Goal: Task Accomplishment & Management: Manage account settings

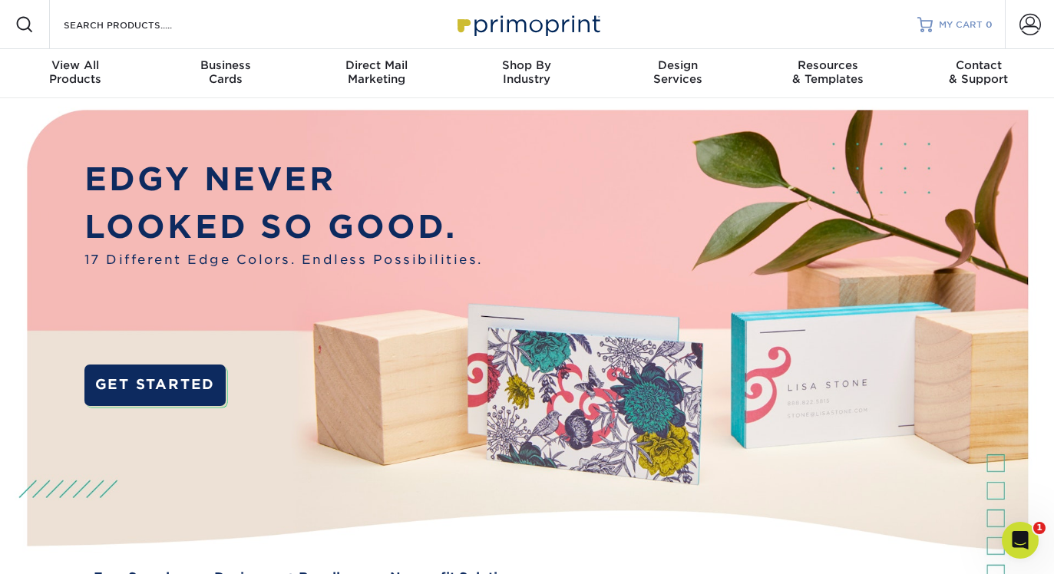
click at [968, 22] on span "MY CART" at bounding box center [961, 24] width 44 height 13
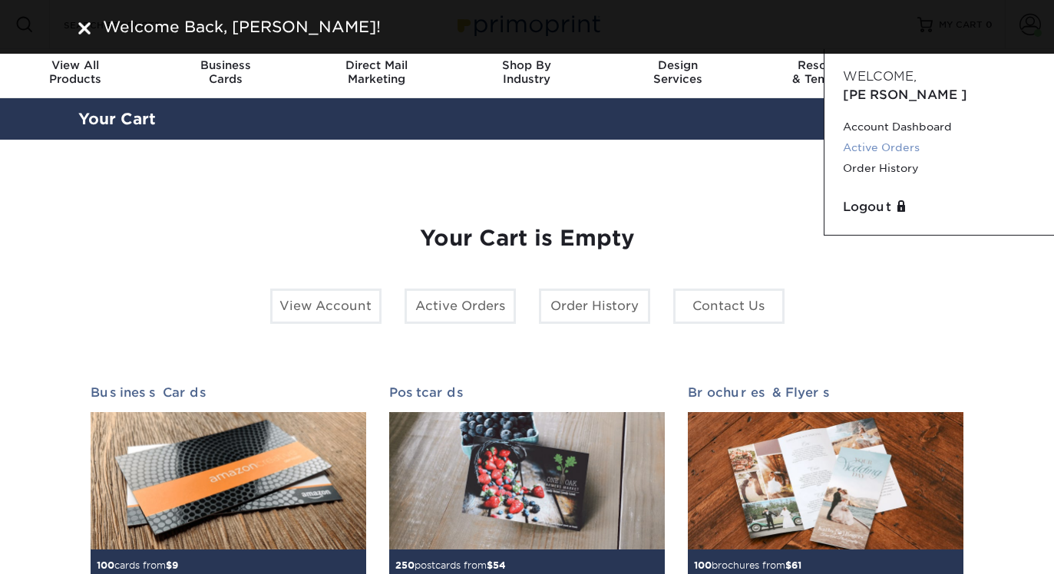
click at [873, 137] on link "Active Orders" at bounding box center [939, 147] width 193 height 21
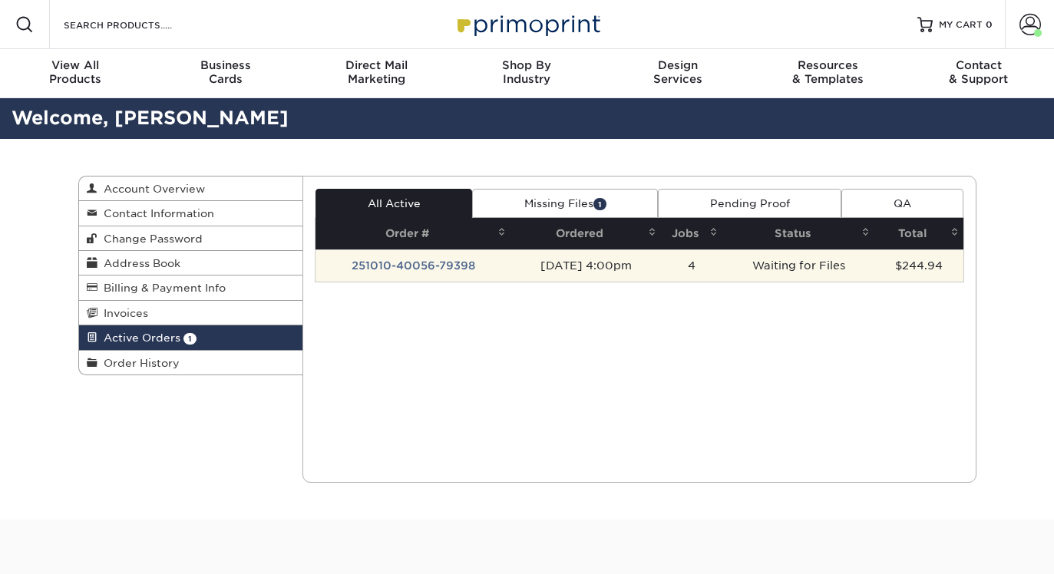
click at [398, 262] on td "251010-40056-79398" at bounding box center [412, 265] width 195 height 32
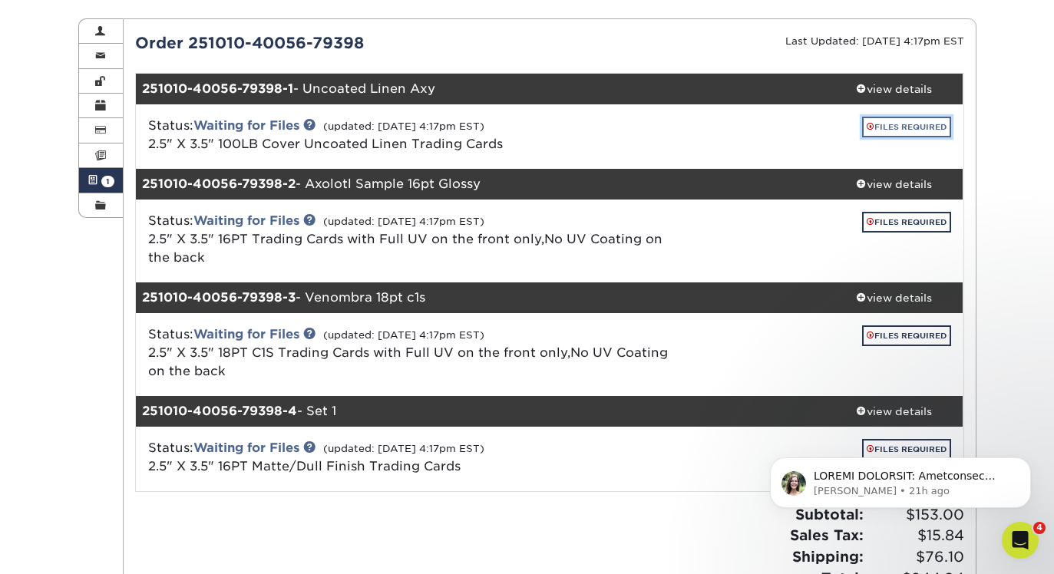
click at [880, 125] on link "FILES REQUIRED" at bounding box center [906, 127] width 89 height 21
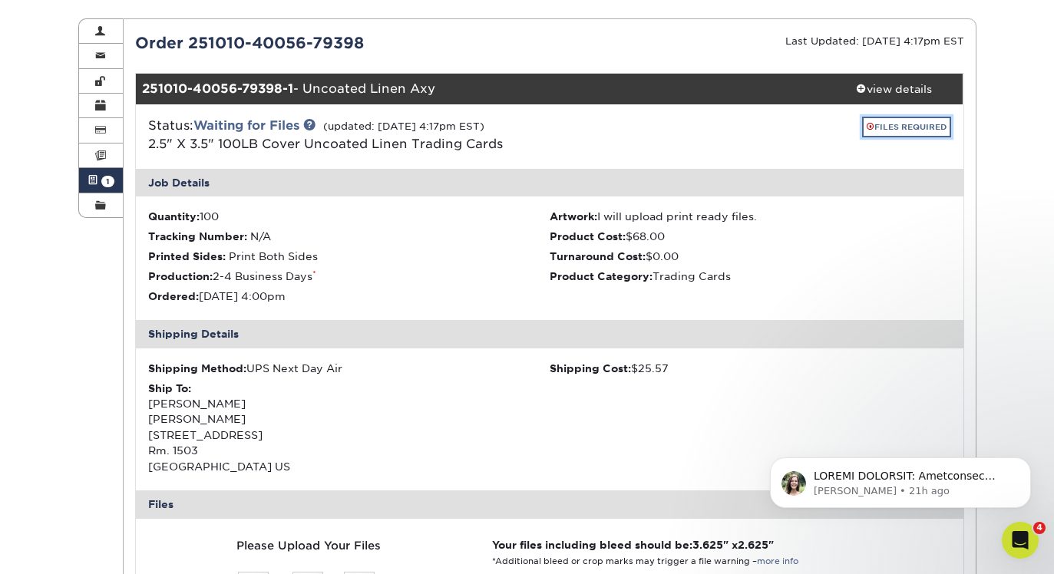
click at [877, 120] on link "FILES REQUIRED" at bounding box center [906, 127] width 89 height 21
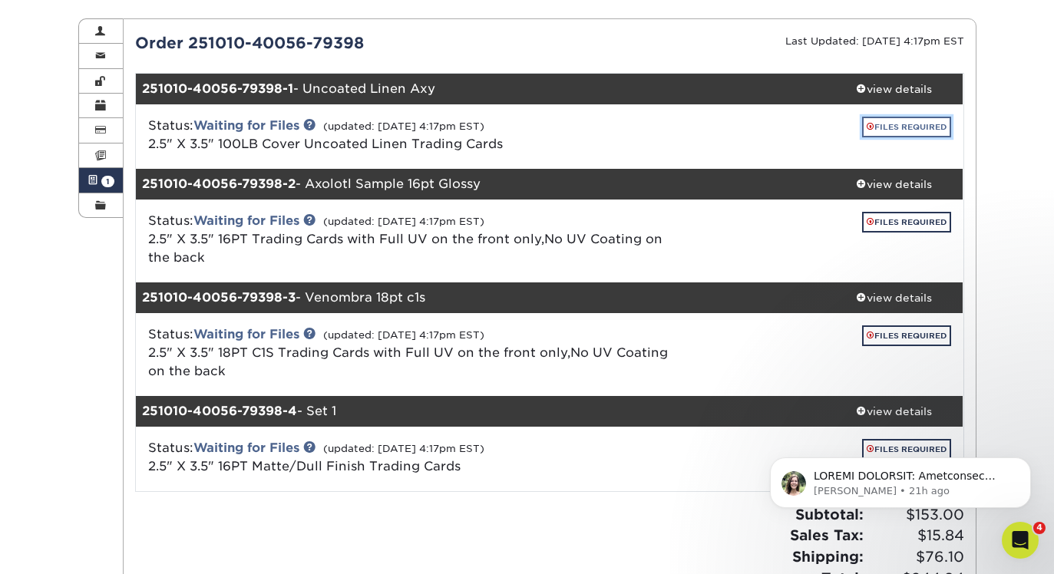
click at [877, 120] on link "FILES REQUIRED" at bounding box center [906, 127] width 89 height 21
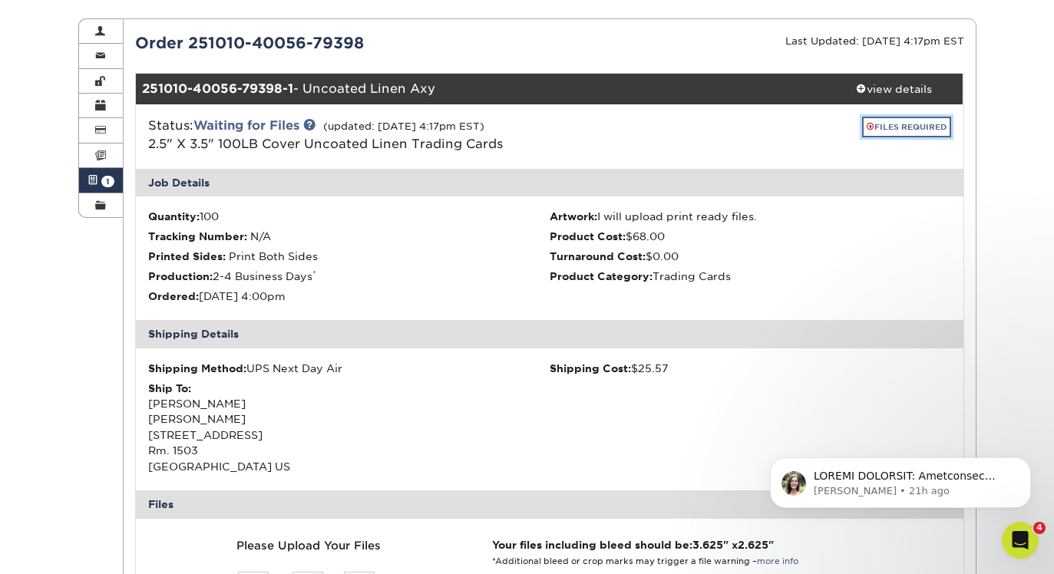
click at [877, 120] on link "FILES REQUIRED" at bounding box center [906, 127] width 89 height 21
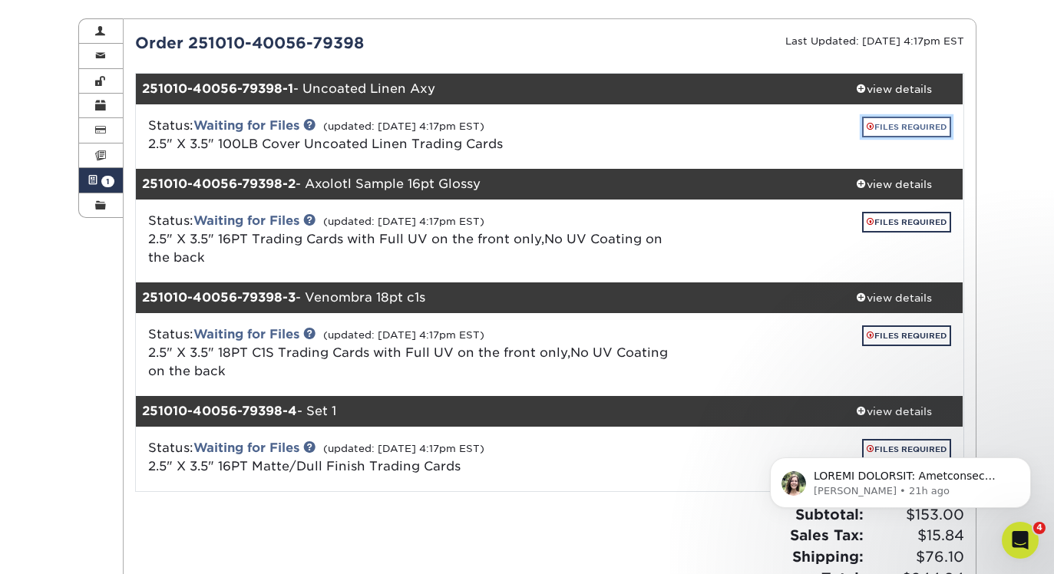
click at [877, 123] on link "FILES REQUIRED" at bounding box center [906, 127] width 89 height 21
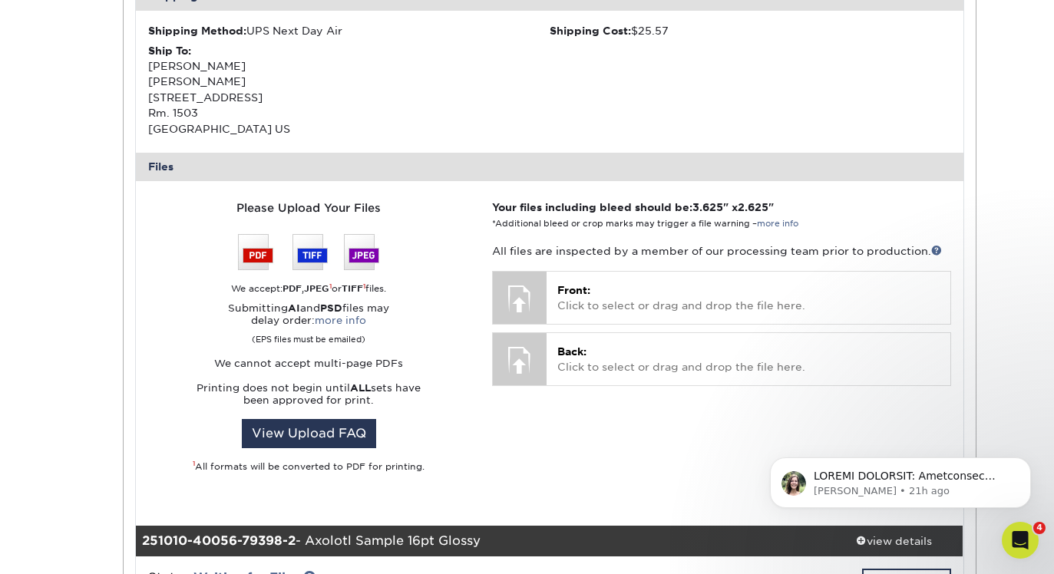
scroll to position [499, 0]
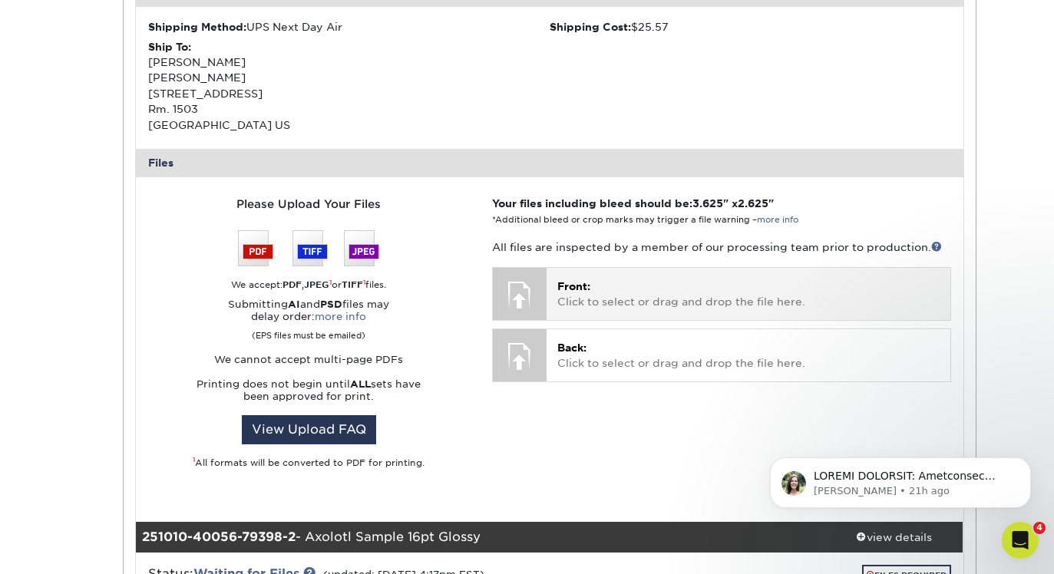
click at [566, 308] on p "Front: Click to select or drag and drop the file here." at bounding box center [747, 294] width 381 height 31
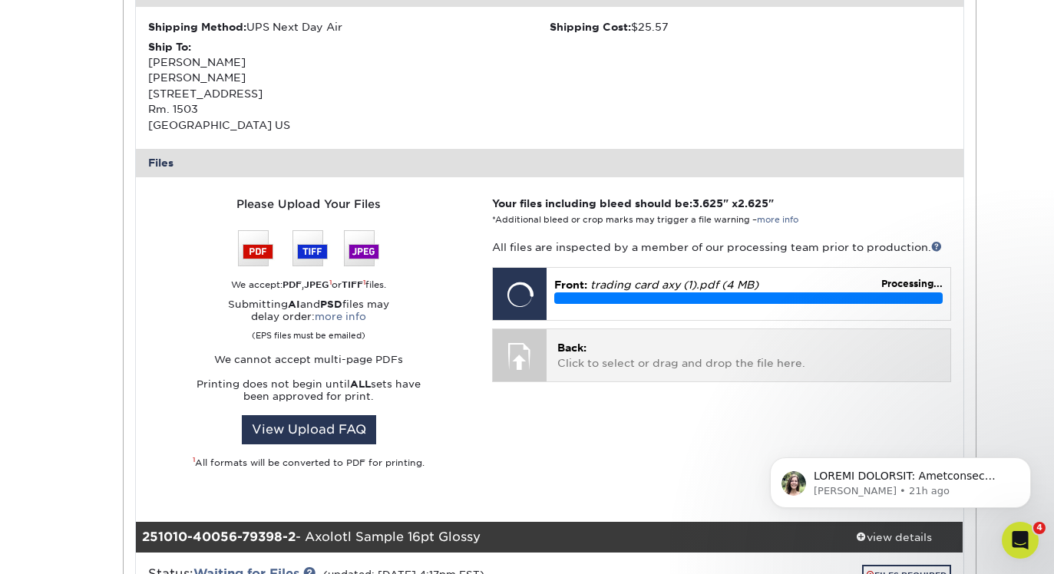
click at [533, 365] on div at bounding box center [520, 356] width 54 height 54
click at [566, 346] on span "Back:" at bounding box center [571, 347] width 29 height 12
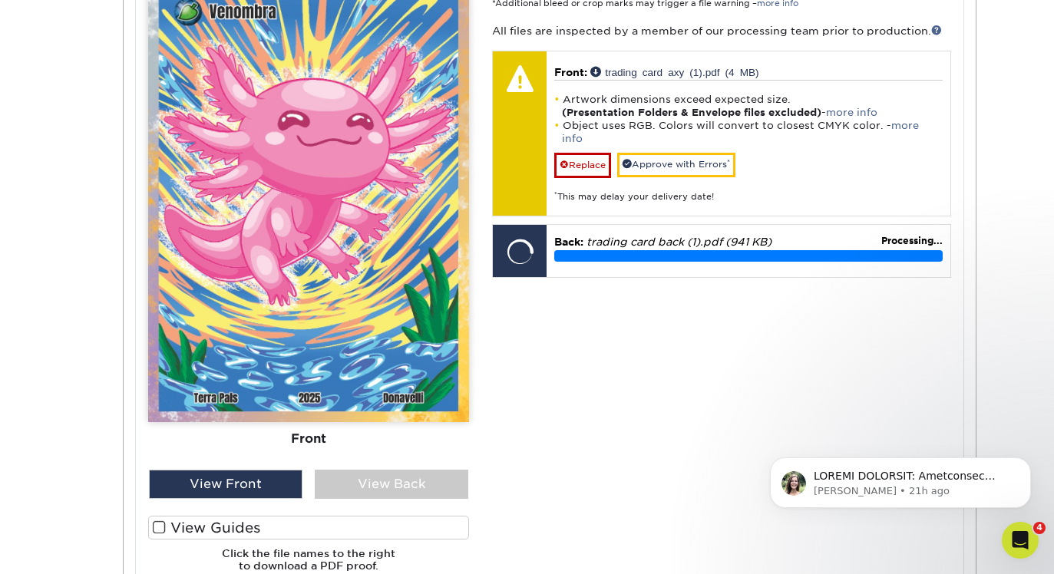
click at [246, 530] on label "View Guides" at bounding box center [308, 528] width 321 height 24
click at [0, 0] on input "View Guides" at bounding box center [0, 0] width 0 height 0
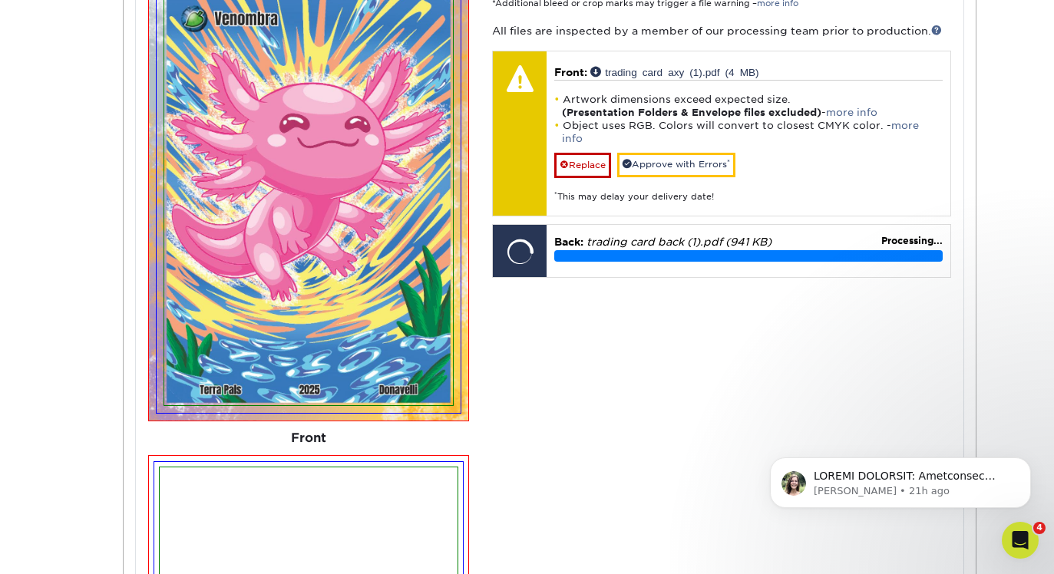
scroll to position [923, 0]
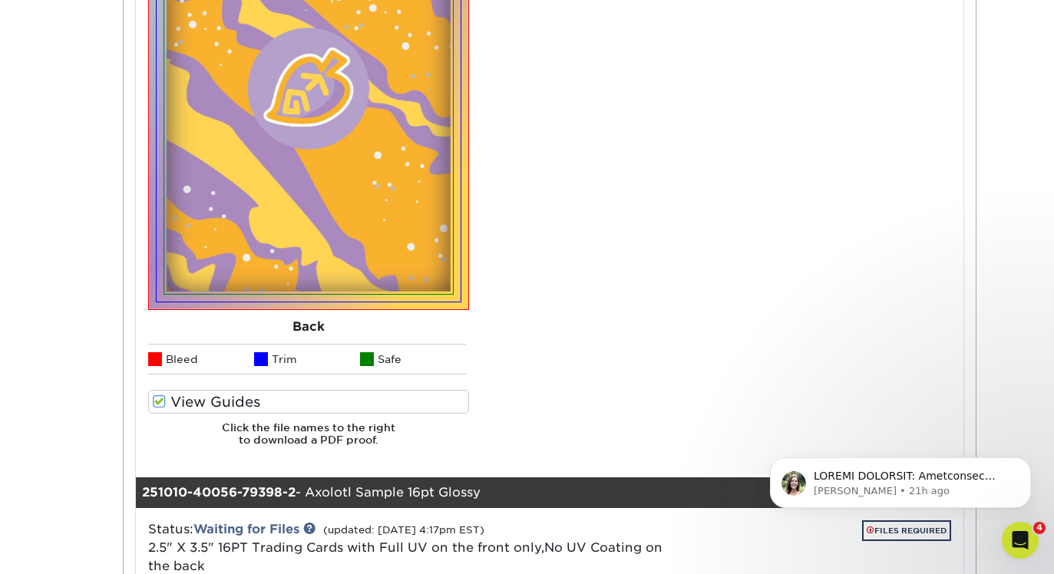
click at [200, 401] on label "View Guides" at bounding box center [308, 402] width 321 height 24
click at [0, 0] on input "View Guides" at bounding box center [0, 0] width 0 height 0
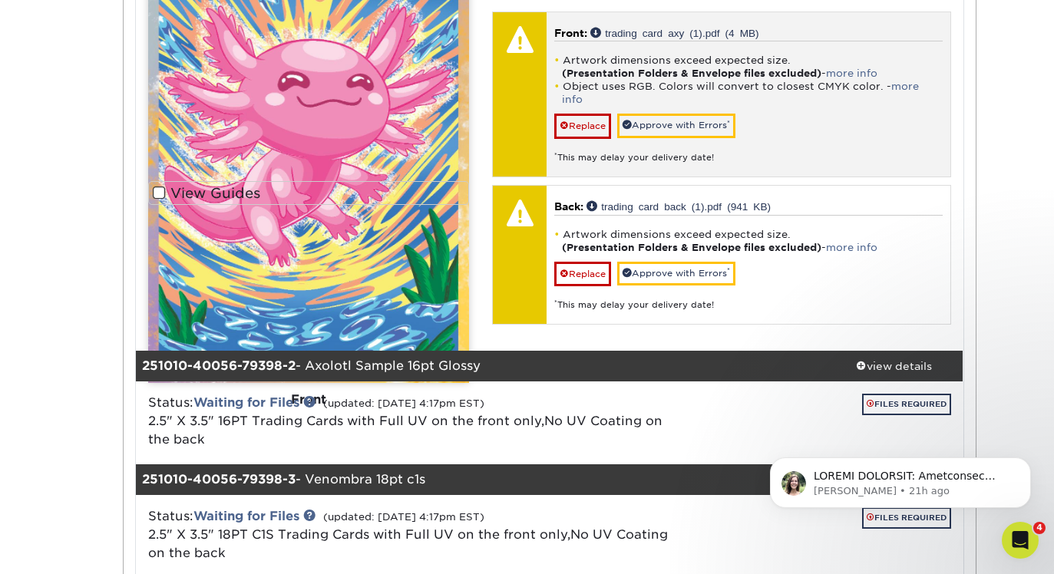
scroll to position [797, 0]
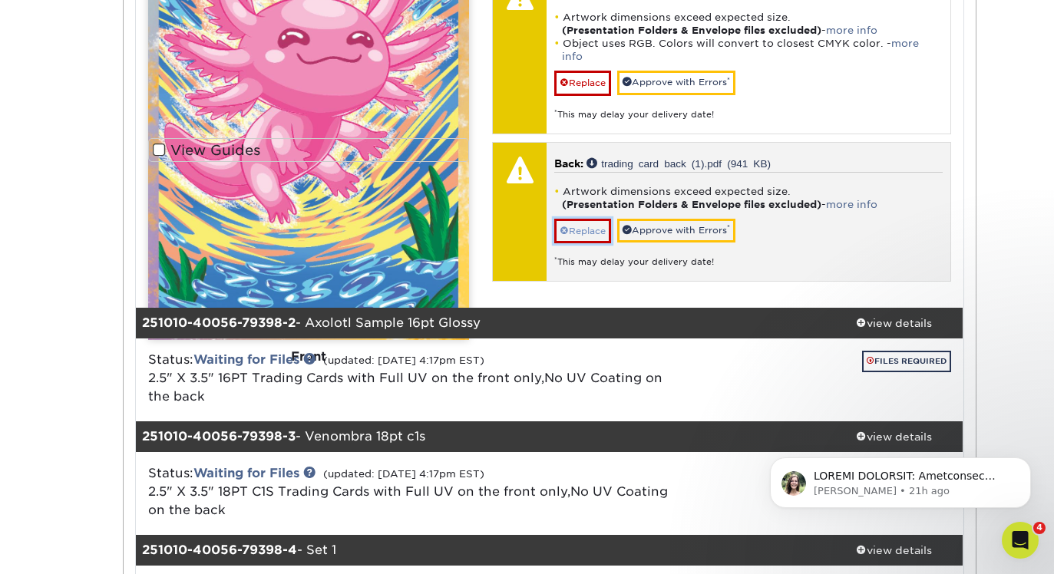
drag, startPoint x: 578, startPoint y: 221, endPoint x: 659, endPoint y: 219, distance: 81.4
click at [659, 219] on link "Approve with Errors *" at bounding box center [676, 231] width 118 height 24
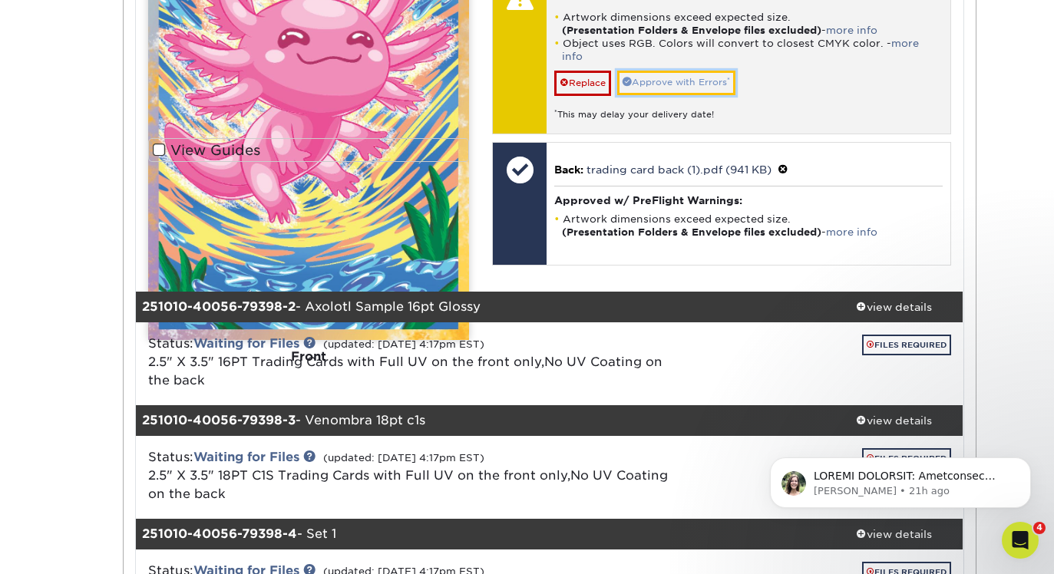
click at [671, 73] on link "Approve with Errors *" at bounding box center [676, 83] width 118 height 24
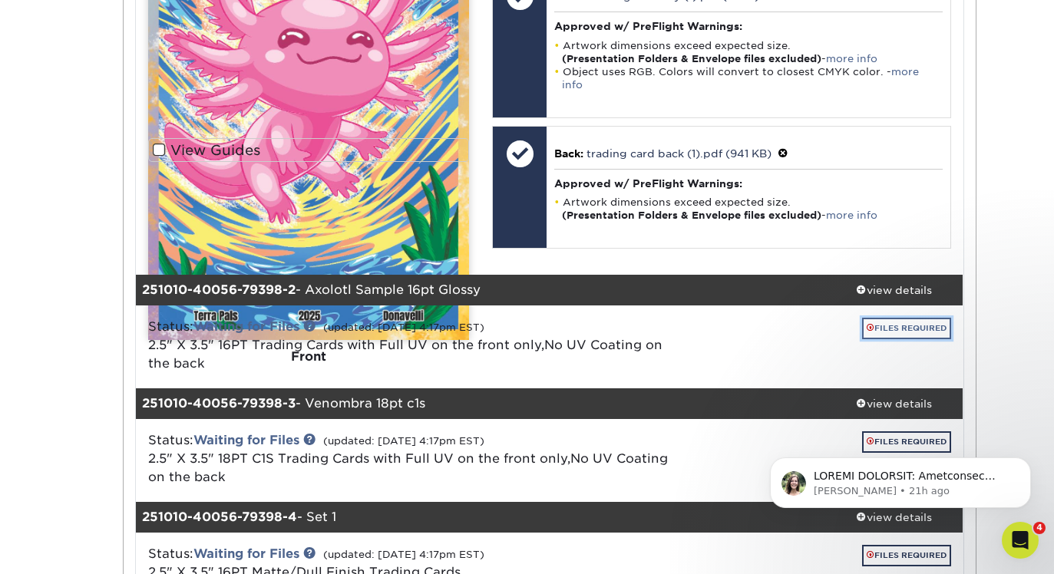
click at [912, 318] on link "FILES REQUIRED" at bounding box center [906, 328] width 89 height 21
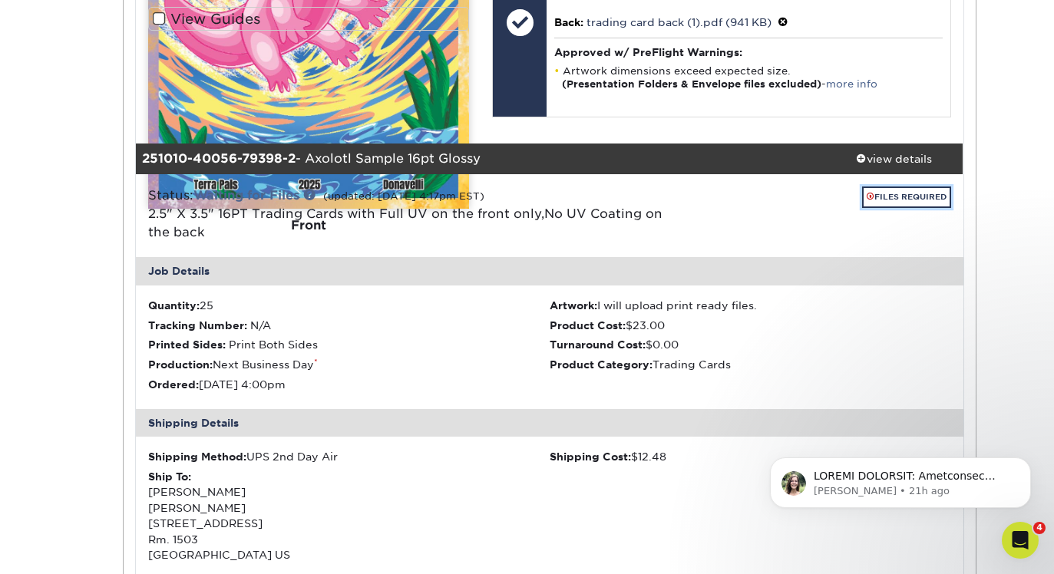
scroll to position [929, 0]
drag, startPoint x: 649, startPoint y: 150, endPoint x: 648, endPoint y: 227, distance: 77.5
click at [648, 227] on div "251010-40056-79398-2 - Axolotl Sample 16pt Glossy view details Status: Waiting …" at bounding box center [549, 547] width 827 height 808
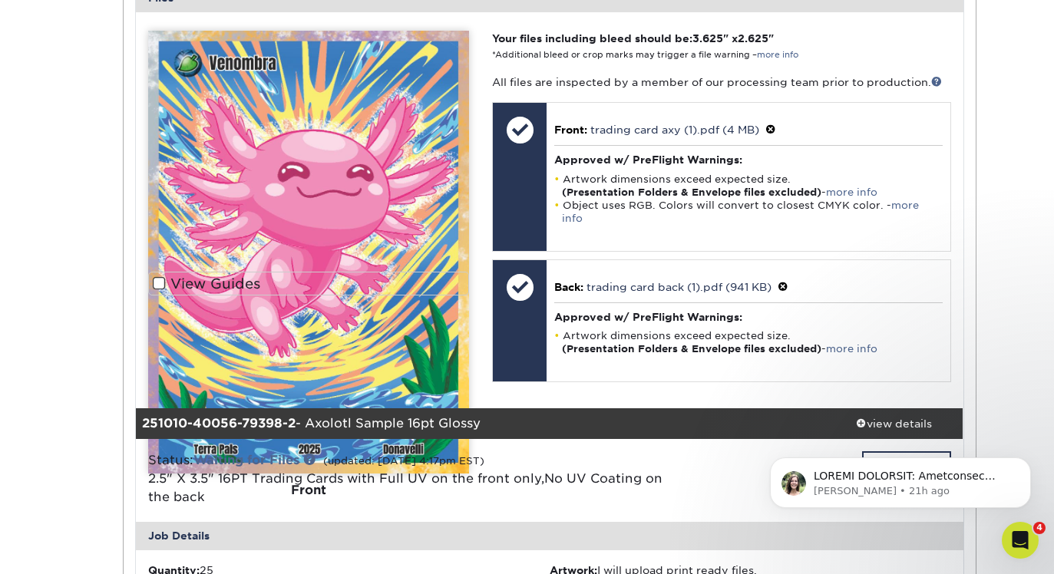
scroll to position [553, 0]
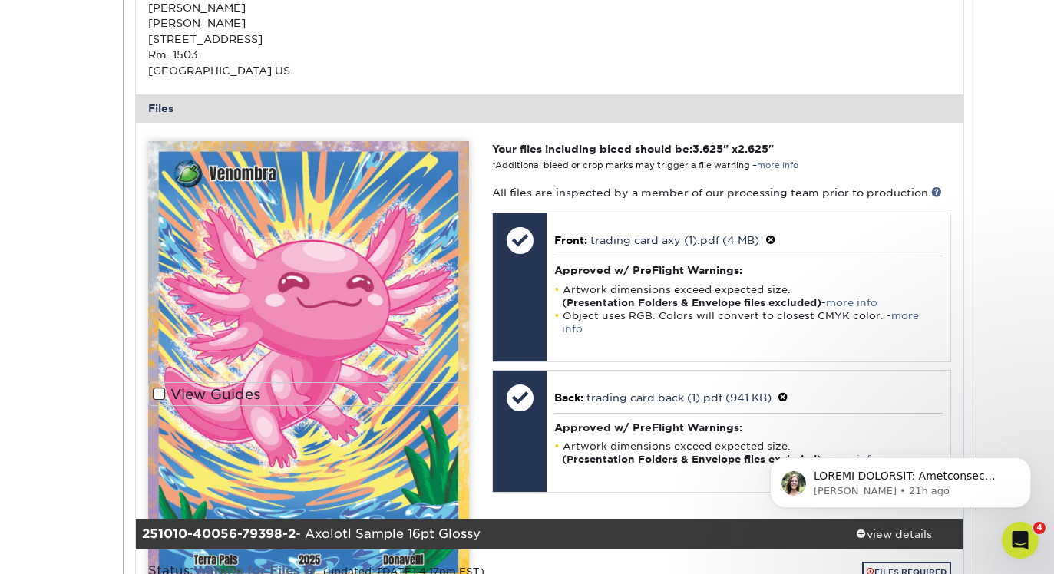
click at [452, 127] on div "The file uploader is not compatible with mobile devices. Please increase your b…" at bounding box center [549, 321] width 827 height 397
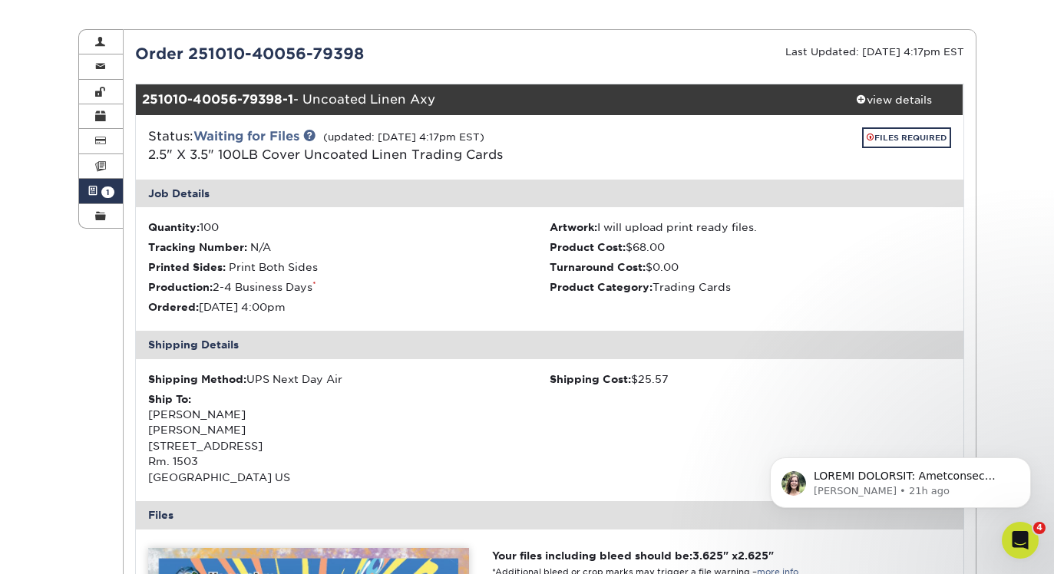
scroll to position [140, 0]
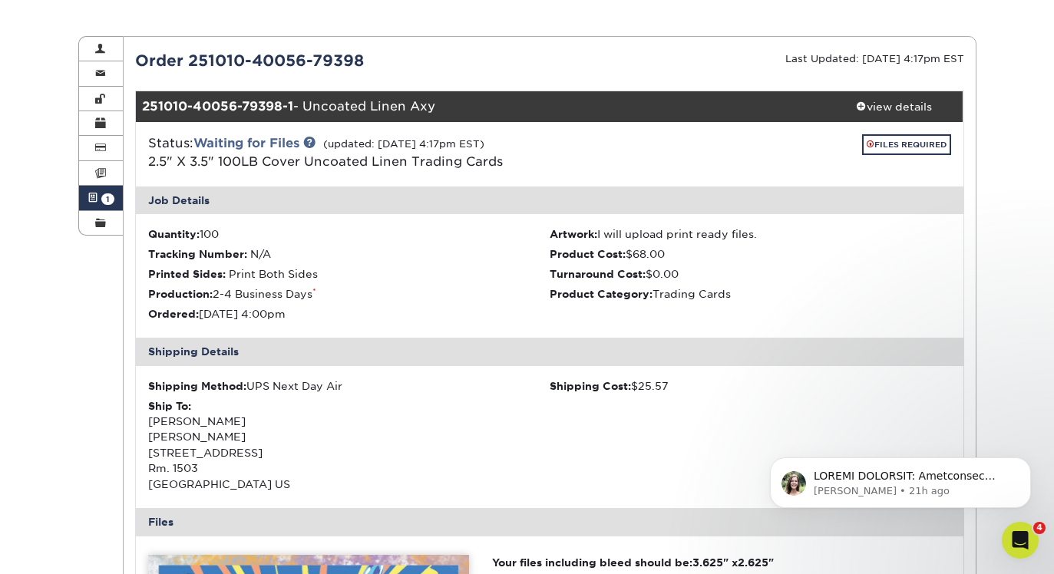
click at [479, 97] on div "251010-40056-79398-1 - Uncoated Linen Axy" at bounding box center [480, 106] width 689 height 31
click at [862, 103] on span at bounding box center [861, 106] width 11 height 11
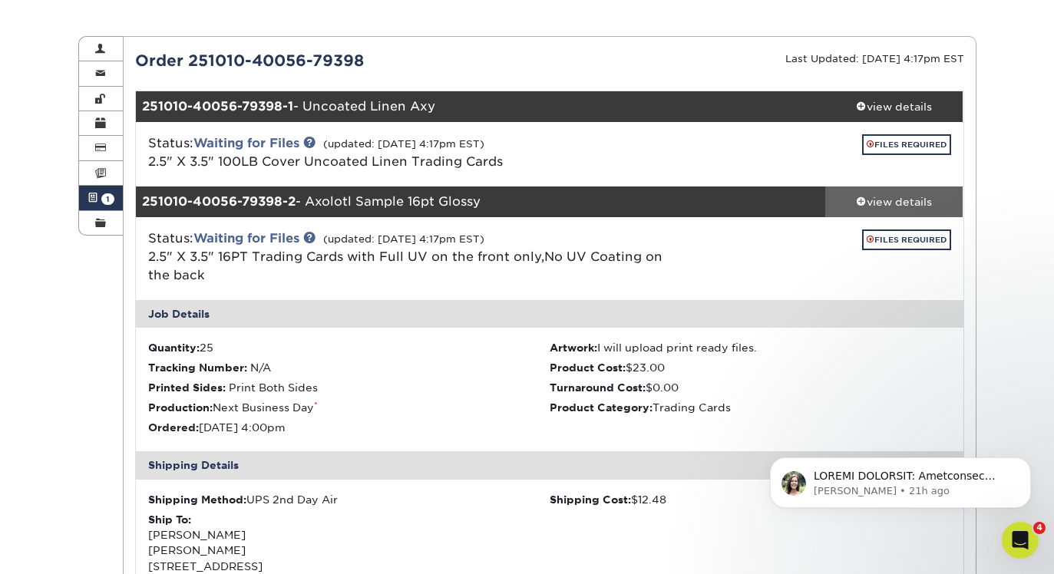
click at [865, 197] on div "view details" at bounding box center [894, 201] width 138 height 15
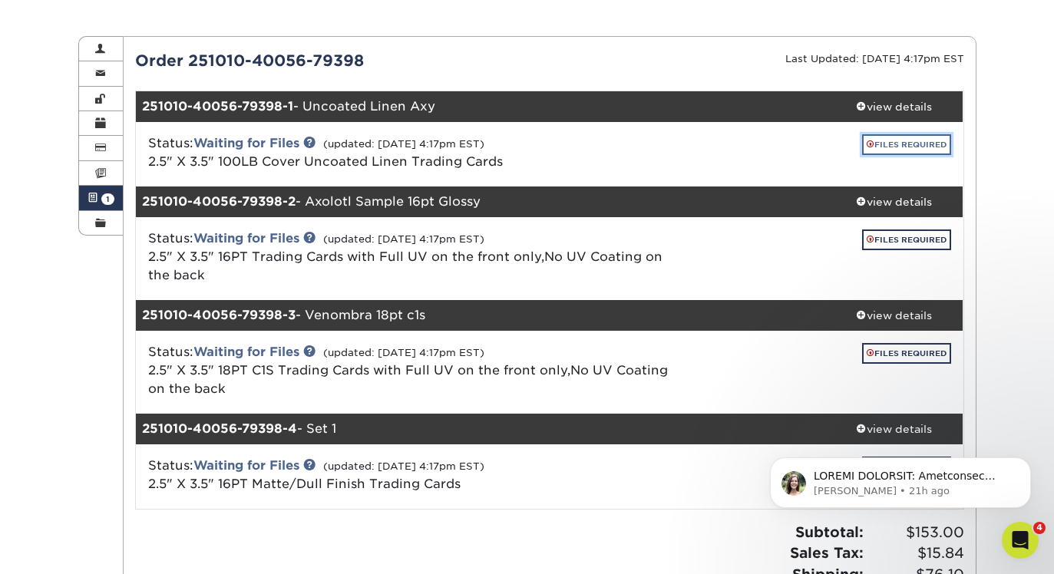
click at [879, 142] on link "FILES REQUIRED" at bounding box center [906, 144] width 89 height 21
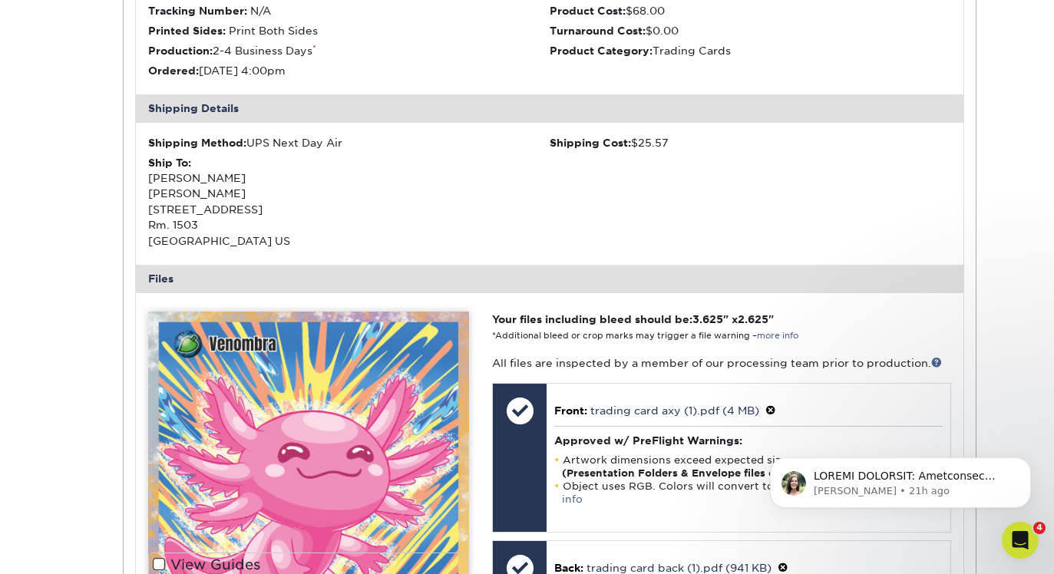
scroll to position [381, 0]
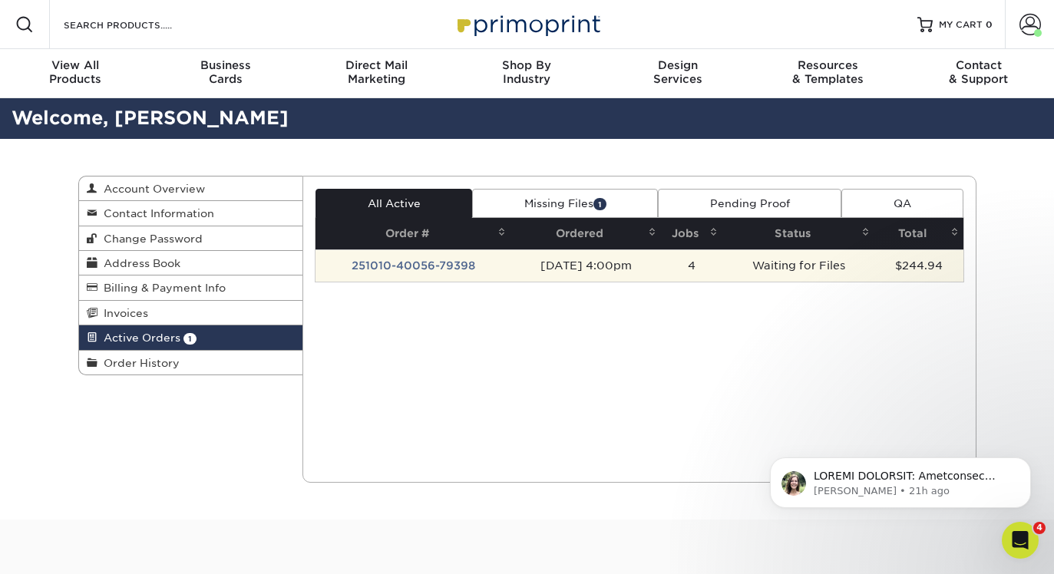
click at [418, 264] on td "251010-40056-79398" at bounding box center [412, 265] width 195 height 32
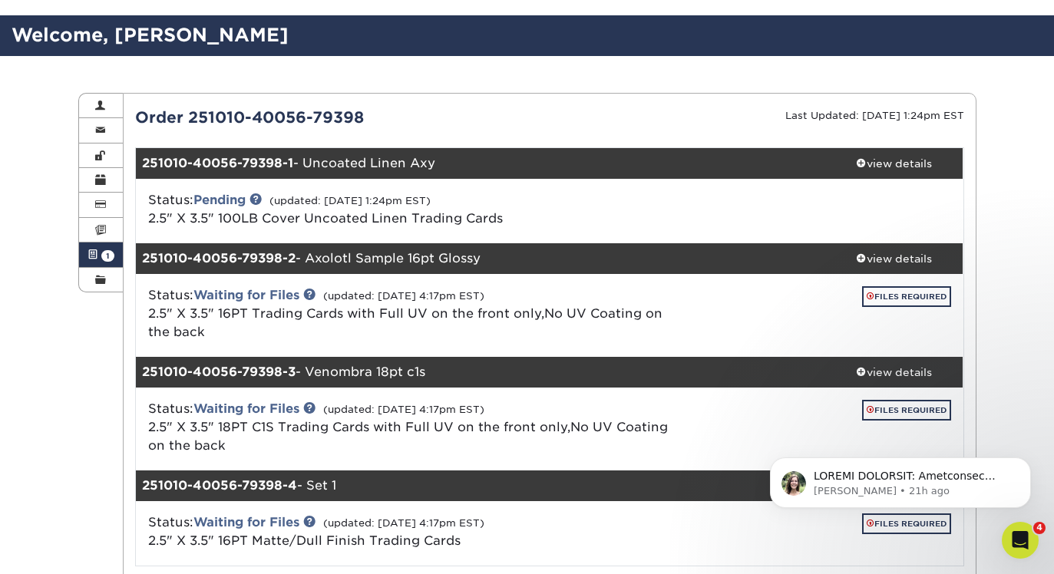
scroll to position [88, 0]
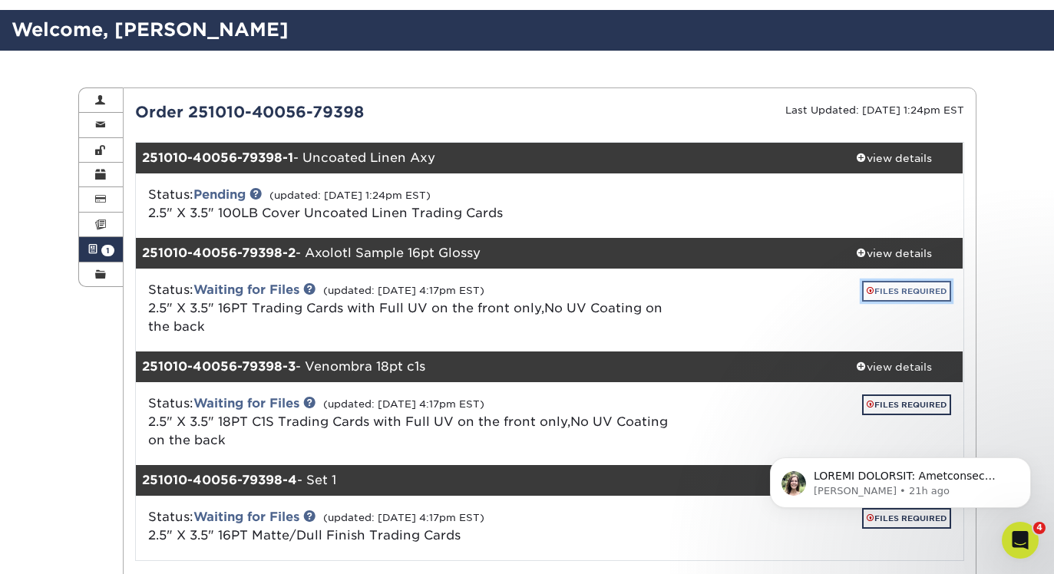
click at [866, 295] on link "FILES REQUIRED" at bounding box center [906, 291] width 89 height 21
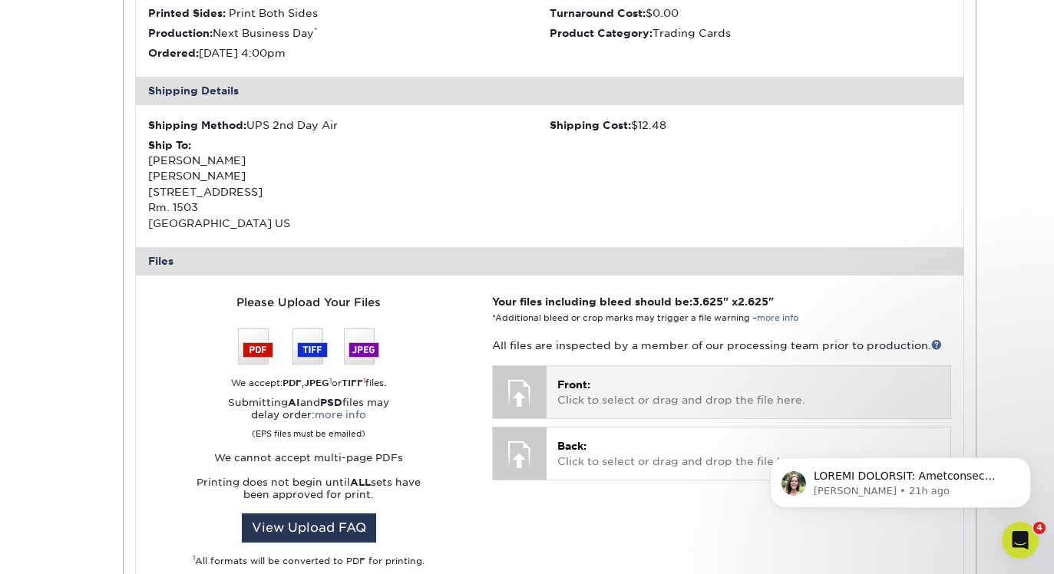
scroll to position [565, 0]
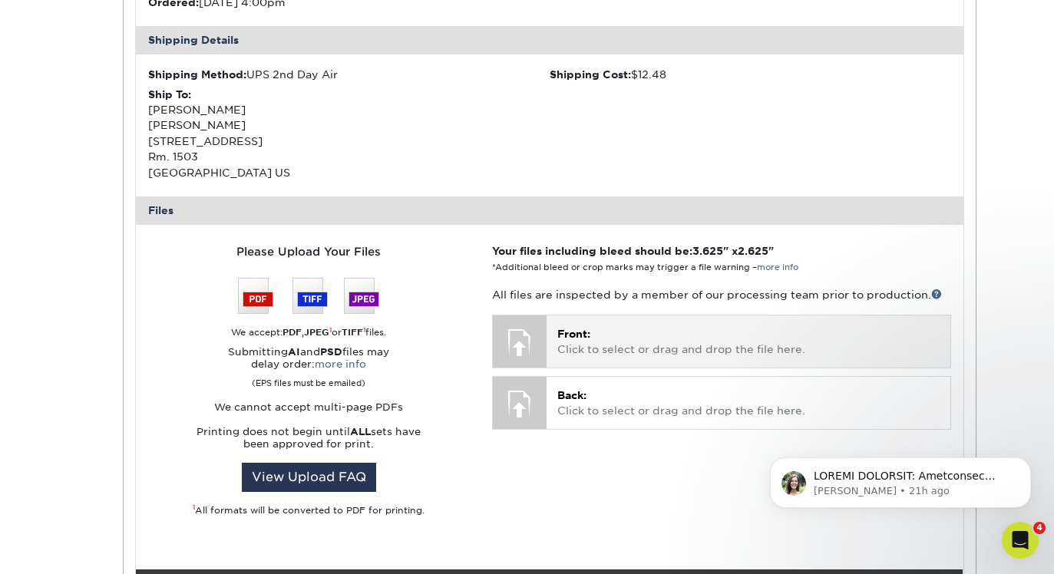
click at [554, 319] on div "Front: Click to select or drag and drop the file here. Choose file" at bounding box center [747, 340] width 403 height 51
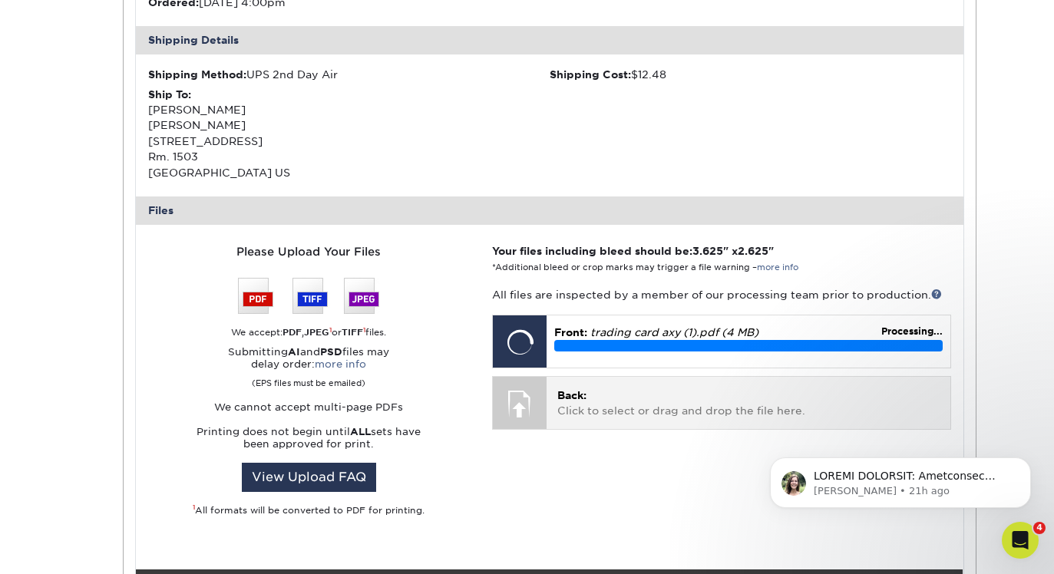
click at [580, 421] on div "Back: Click to select or drag and drop the file here. Choose file" at bounding box center [747, 402] width 403 height 51
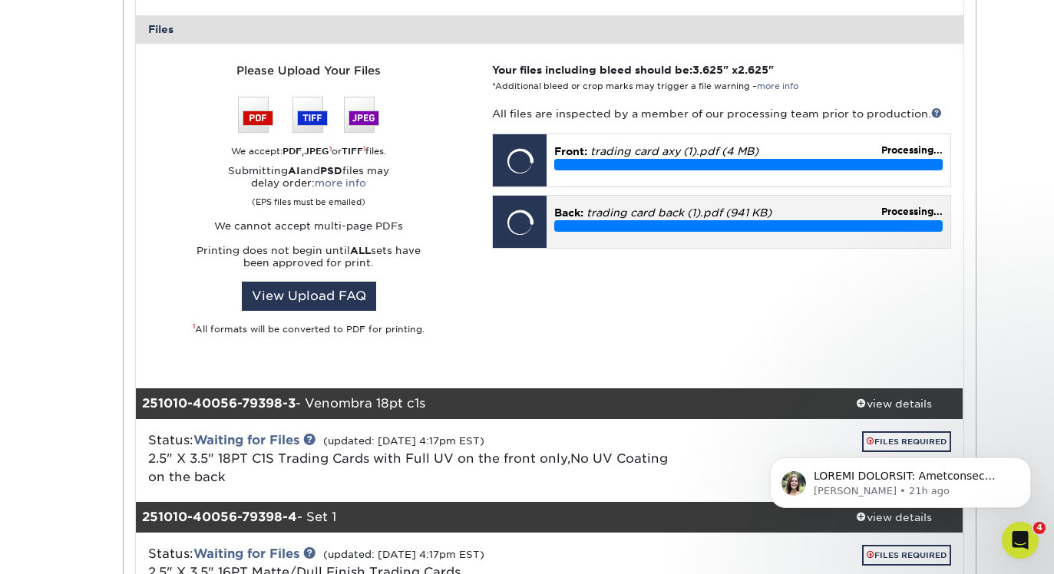
scroll to position [765, 0]
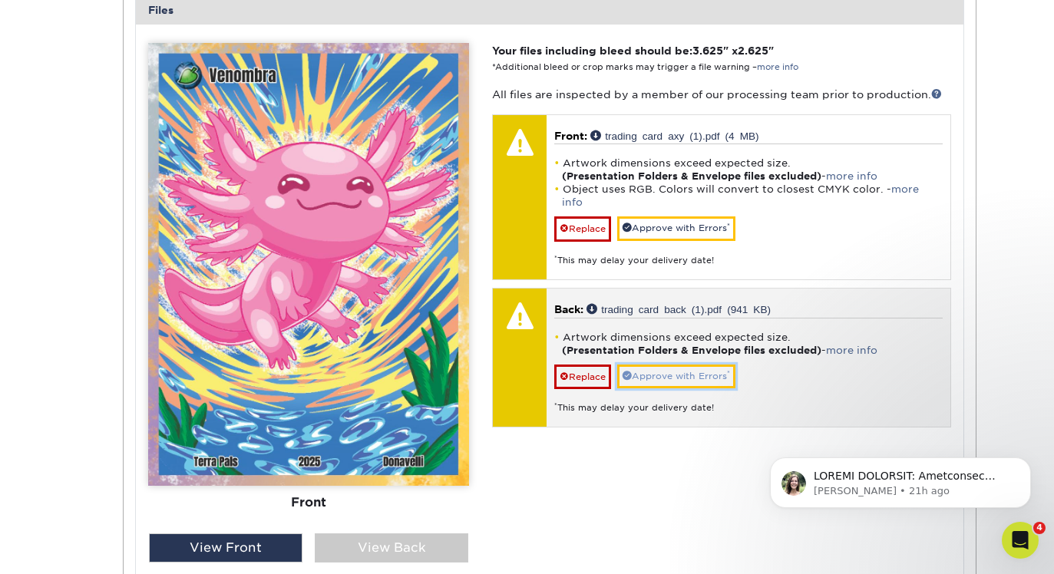
click at [663, 365] on link "Approve with Errors *" at bounding box center [676, 377] width 118 height 24
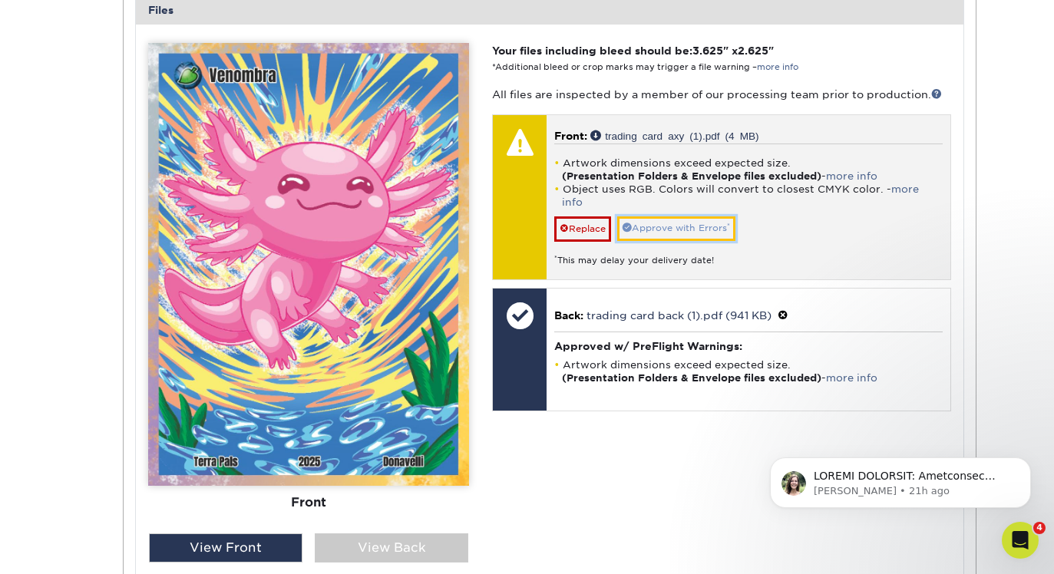
click at [649, 216] on link "Approve with Errors *" at bounding box center [676, 228] width 118 height 24
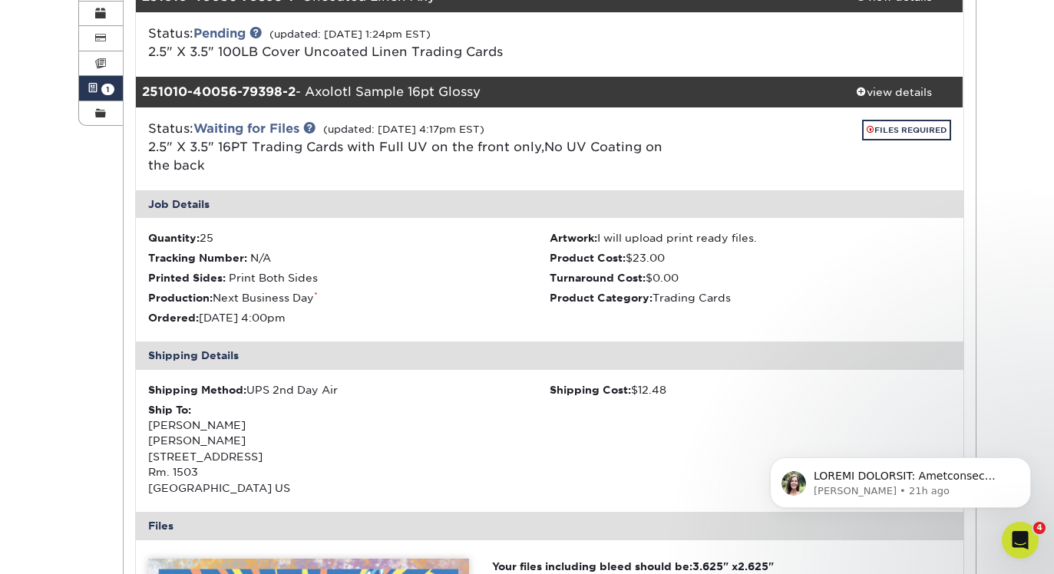
scroll to position [242, 0]
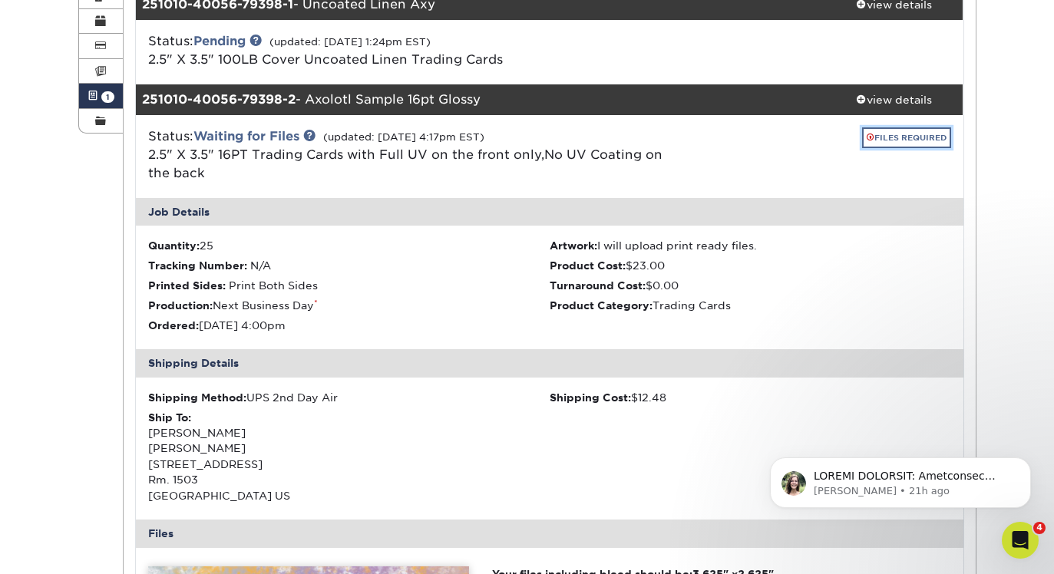
click at [873, 134] on link "FILES REQUIRED" at bounding box center [906, 137] width 89 height 21
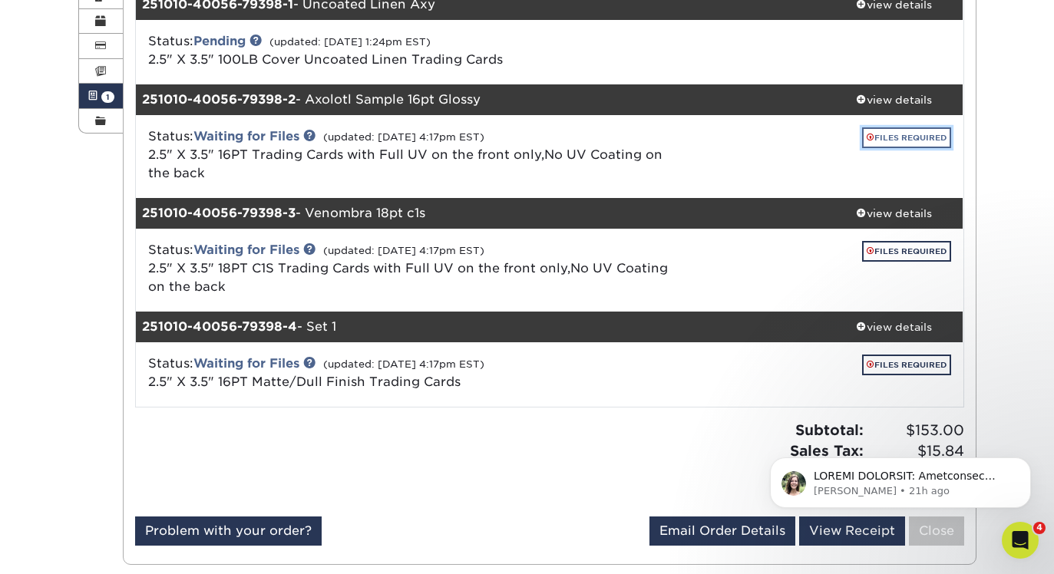
click at [873, 134] on link "FILES REQUIRED" at bounding box center [906, 137] width 89 height 21
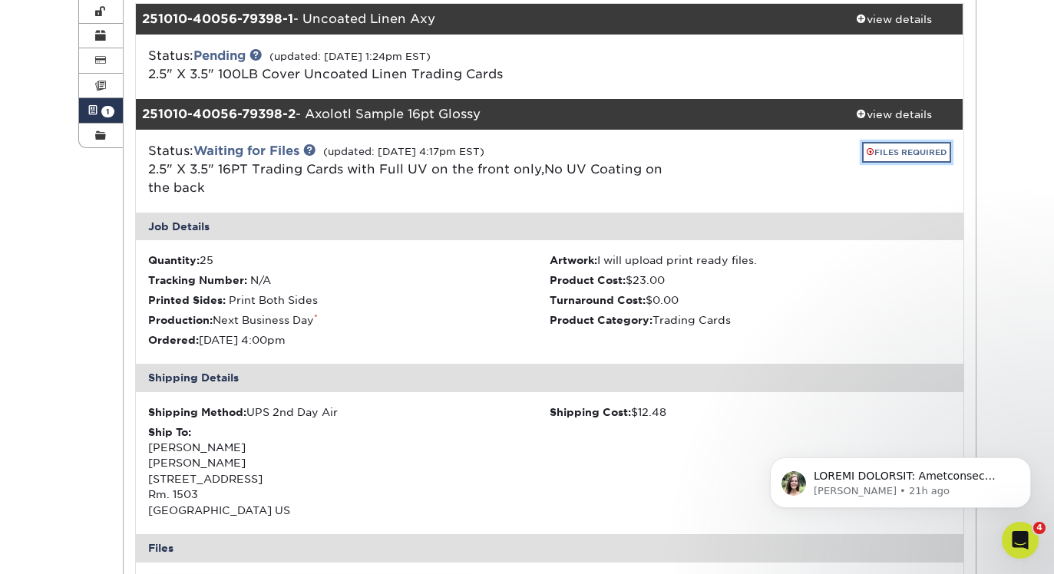
scroll to position [221, 0]
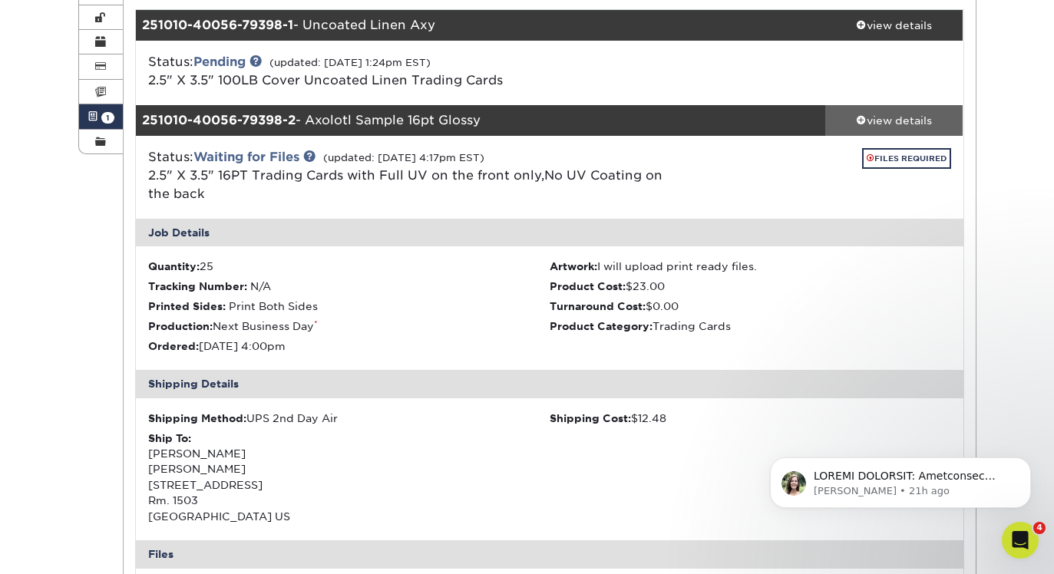
click at [872, 128] on link "view details" at bounding box center [894, 120] width 138 height 31
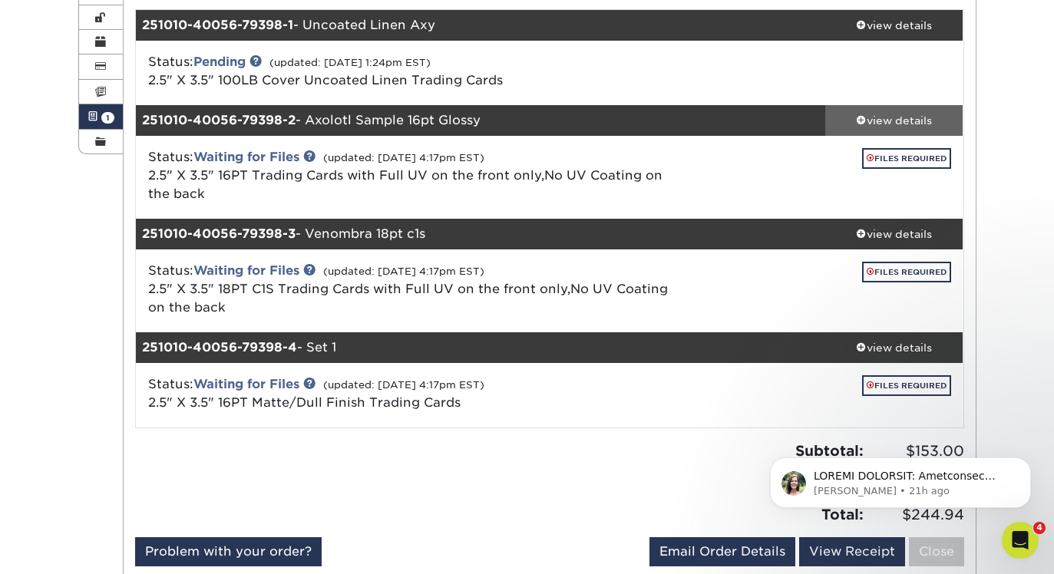
click at [872, 128] on link "view details" at bounding box center [894, 120] width 138 height 31
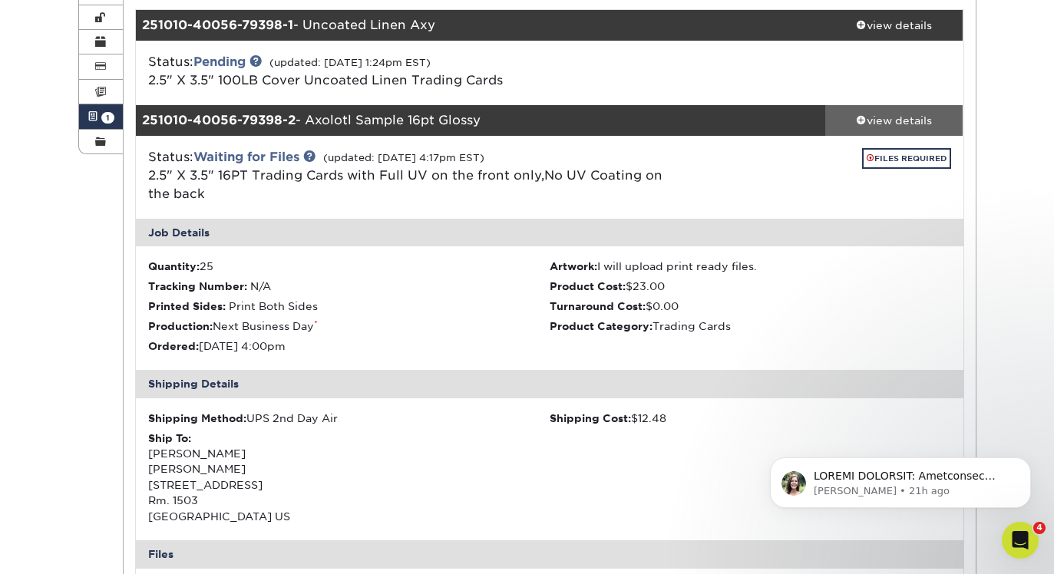
click at [872, 128] on link "view details" at bounding box center [894, 120] width 138 height 31
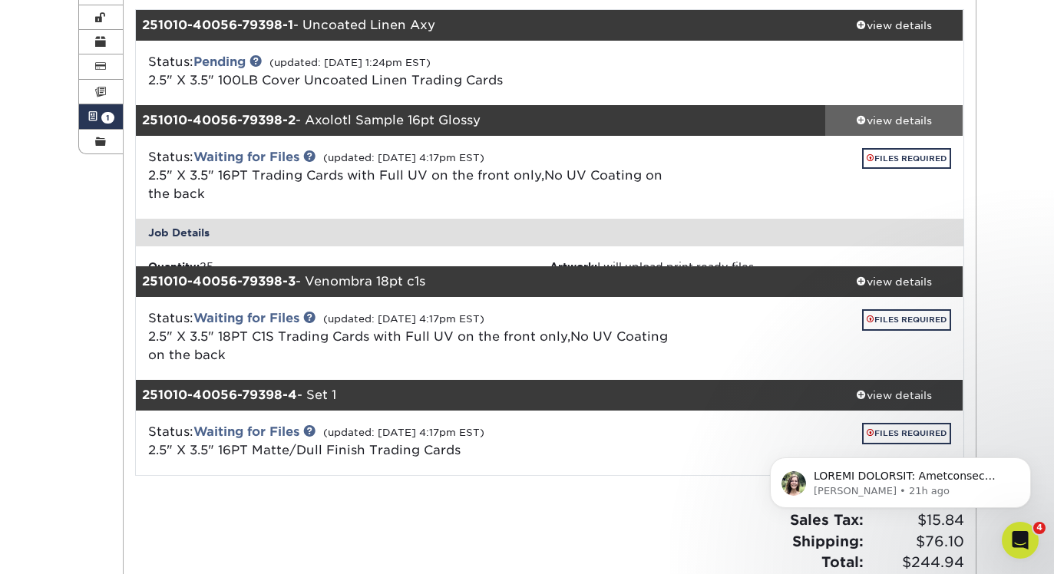
click at [872, 128] on link "view details" at bounding box center [894, 120] width 138 height 31
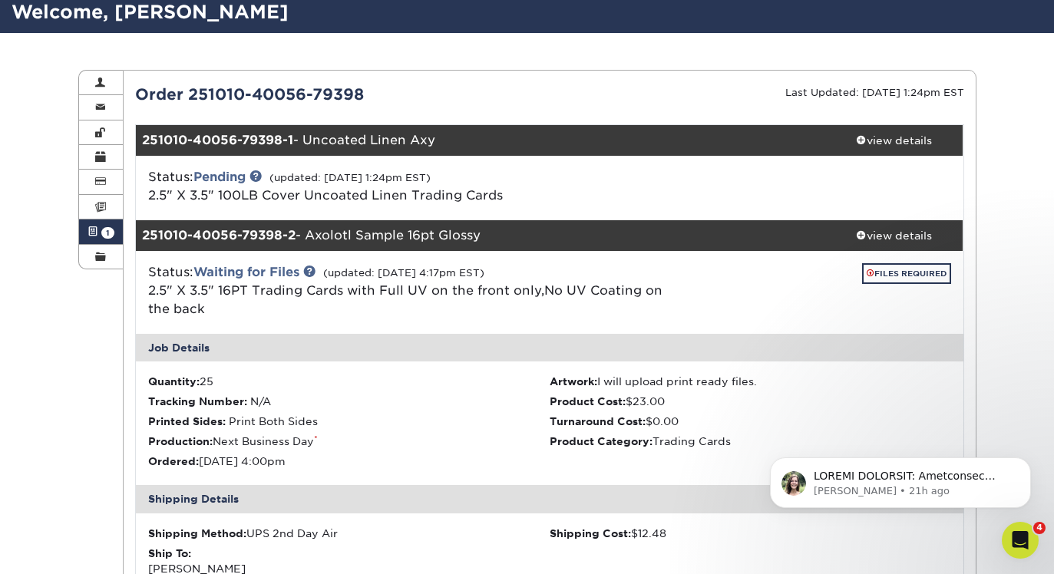
scroll to position [108, 0]
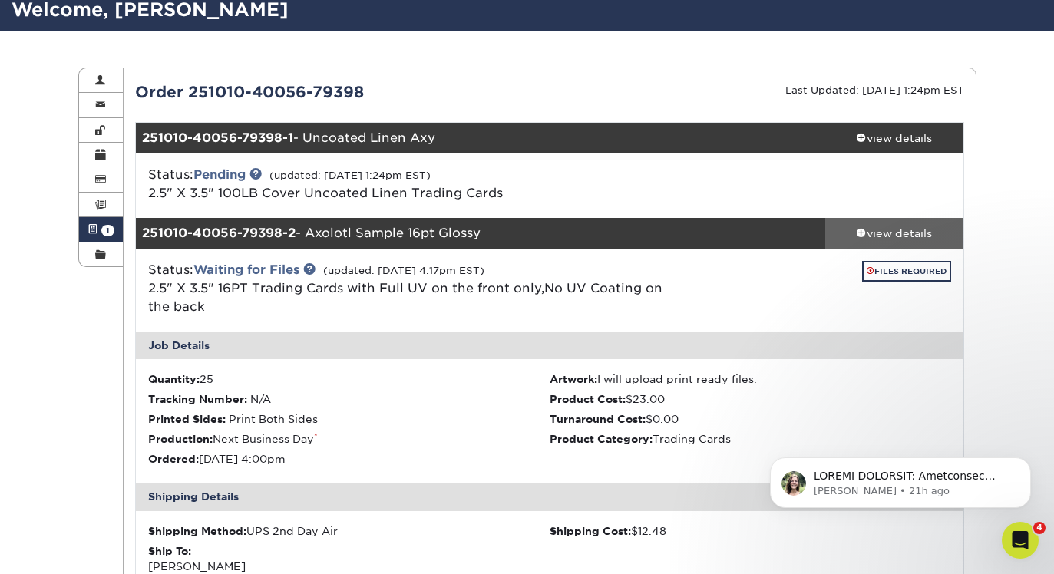
click at [883, 218] on link "view details" at bounding box center [894, 233] width 138 height 31
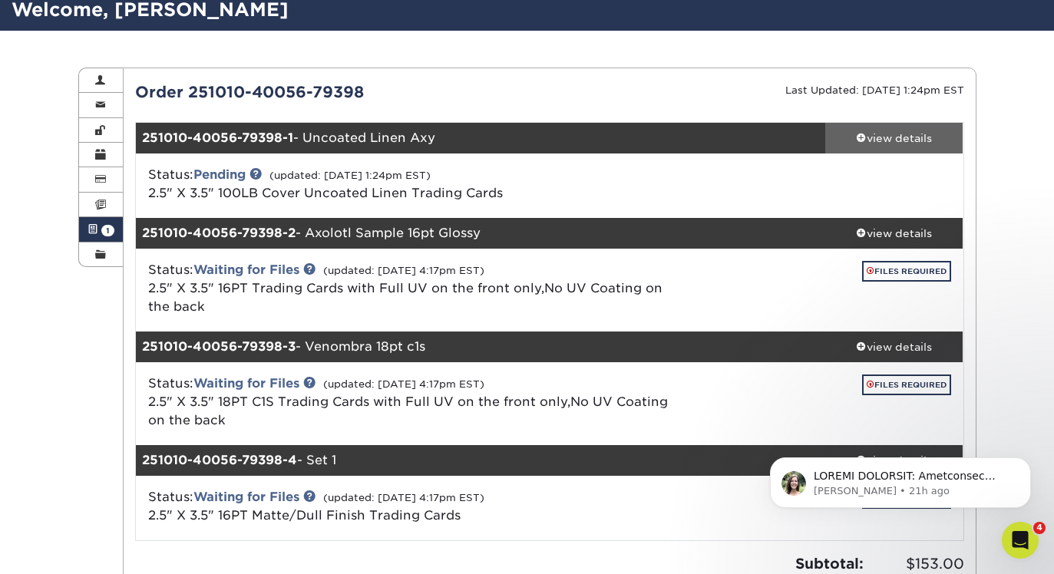
click at [893, 137] on div "view details" at bounding box center [894, 137] width 138 height 15
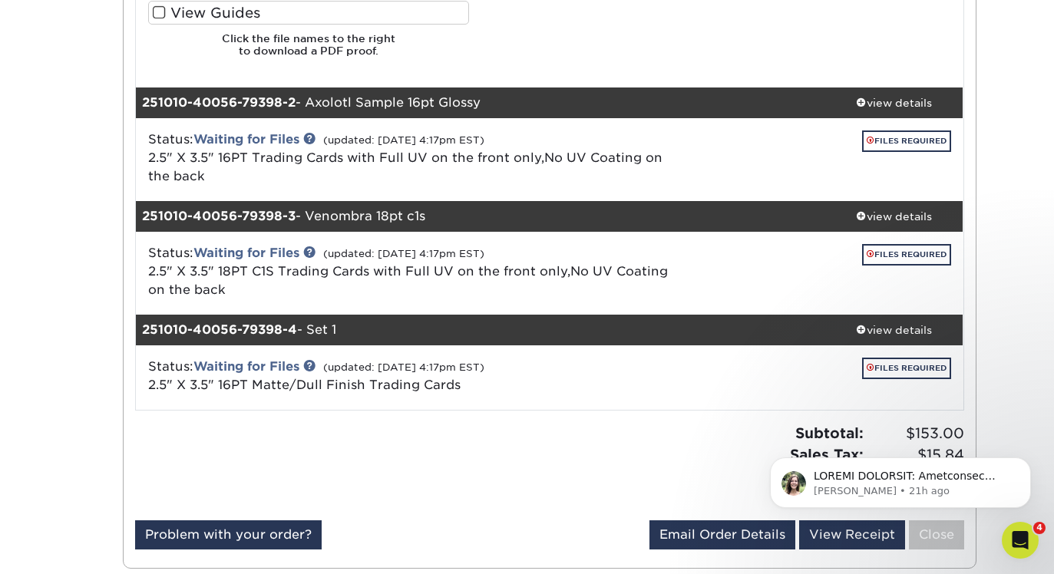
scroll to position [1233, 0]
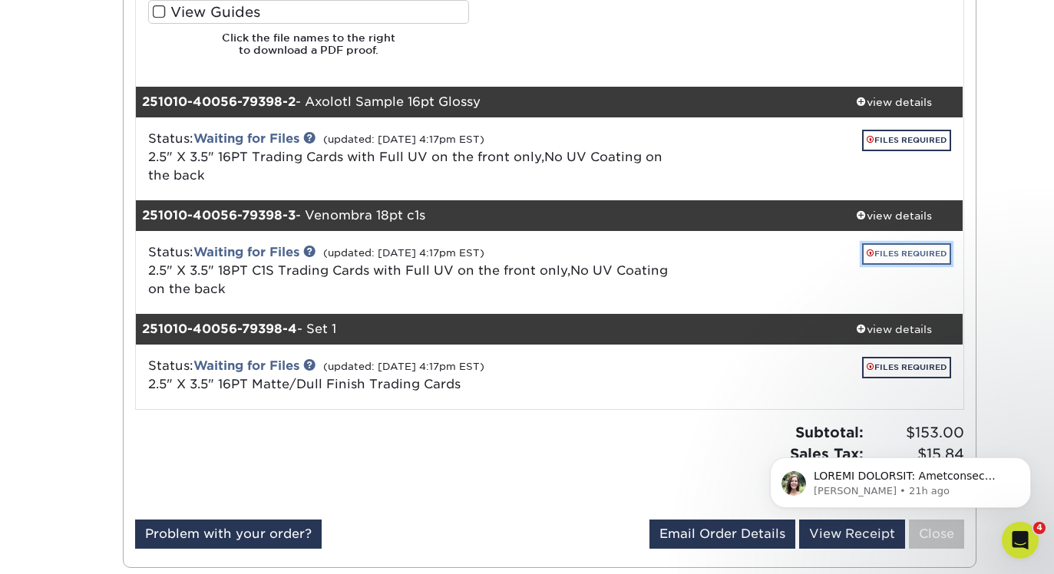
click at [875, 243] on link "FILES REQUIRED" at bounding box center [906, 253] width 89 height 21
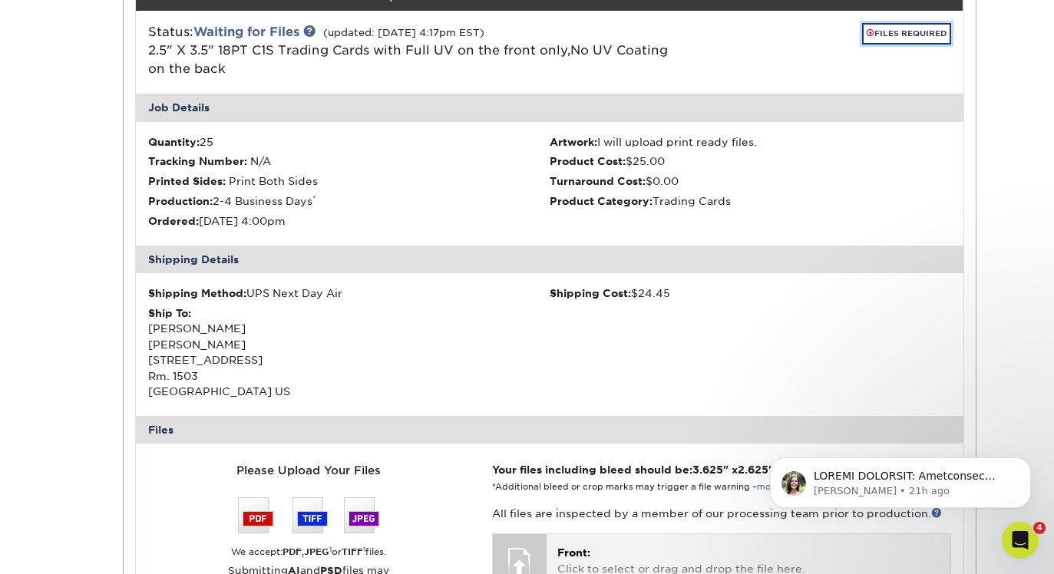
scroll to position [1691, 0]
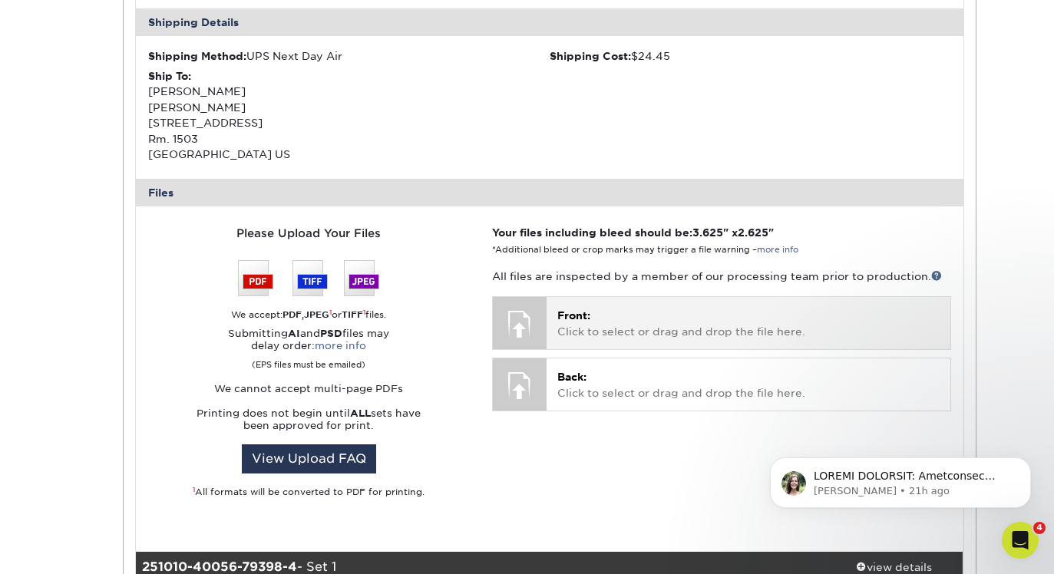
click at [579, 322] on p "Front: Click to select or drag and drop the file here." at bounding box center [747, 323] width 381 height 31
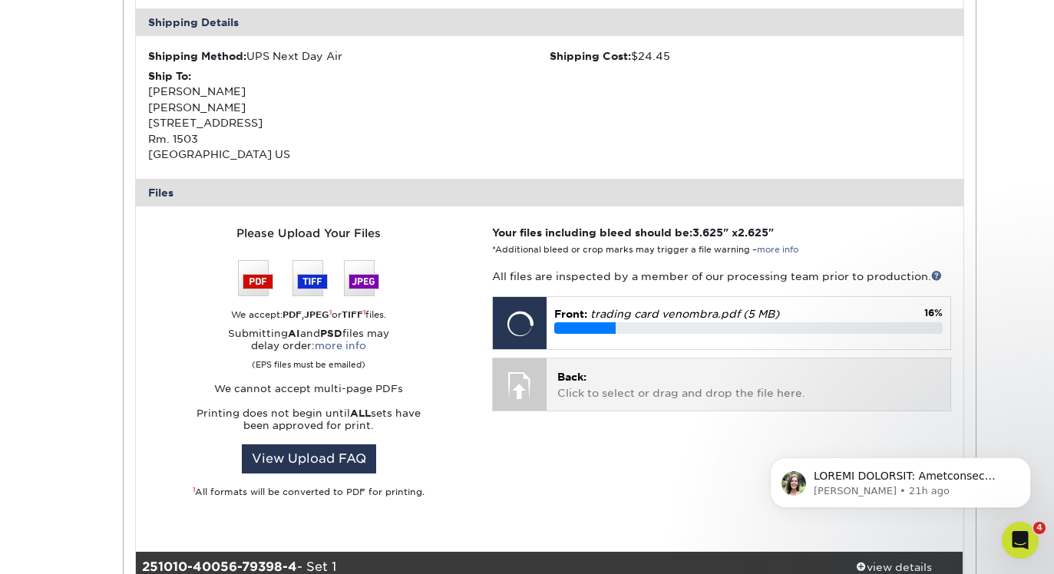
click at [579, 381] on span "Back:" at bounding box center [571, 377] width 29 height 12
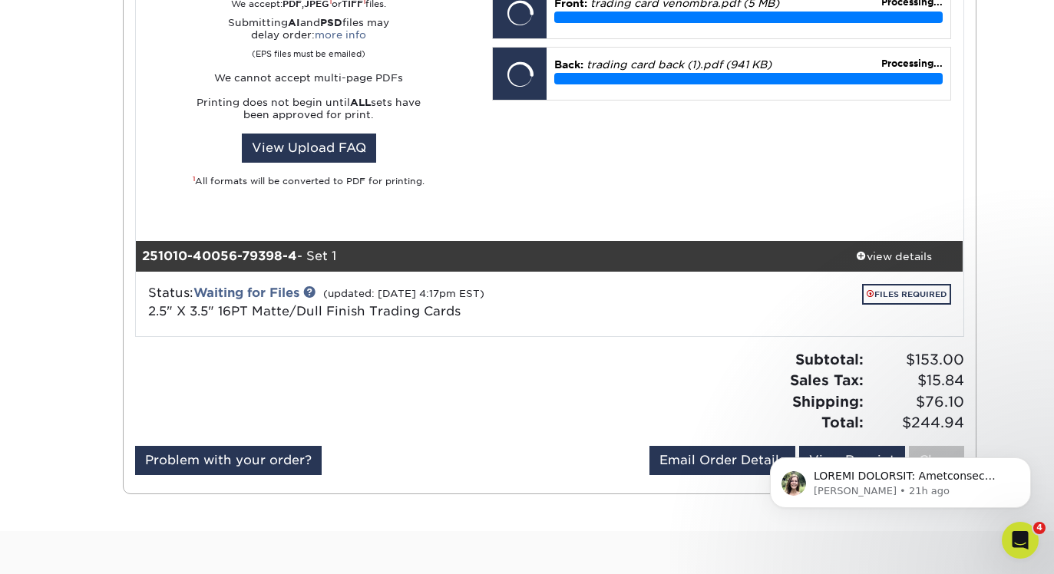
scroll to position [2032, 0]
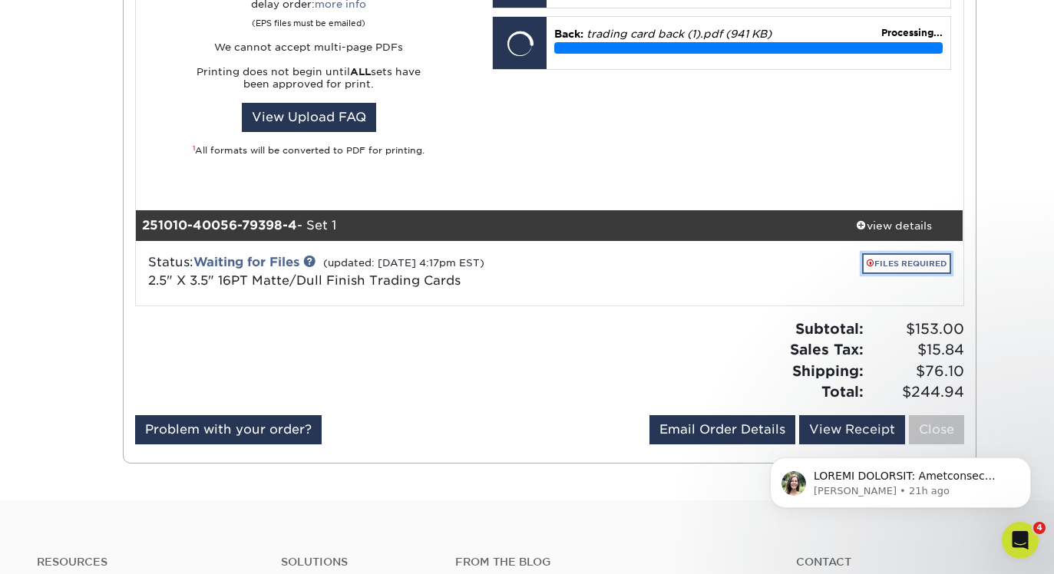
click at [882, 262] on link "FILES REQUIRED" at bounding box center [906, 263] width 89 height 21
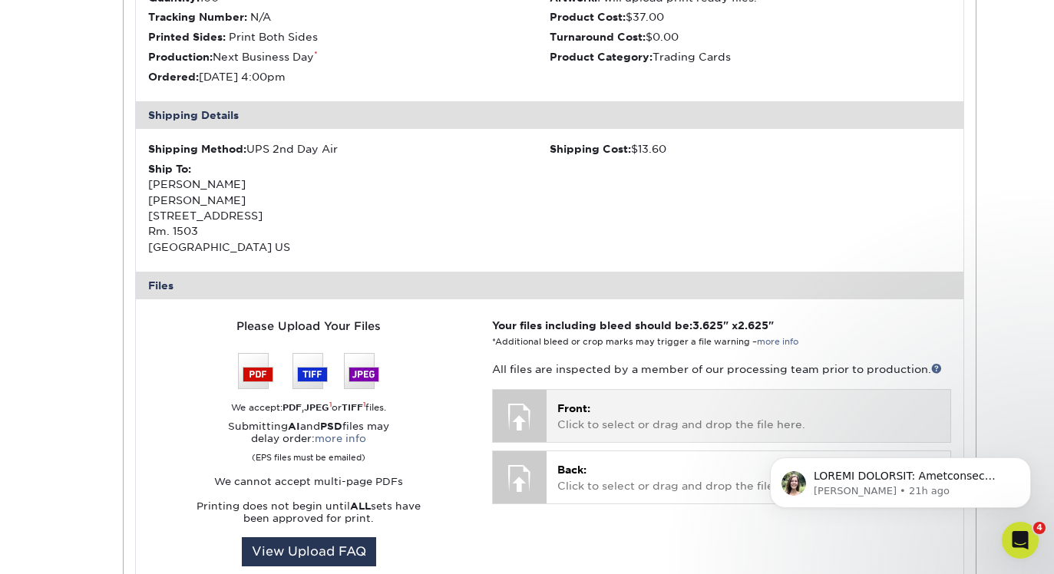
scroll to position [2803, 0]
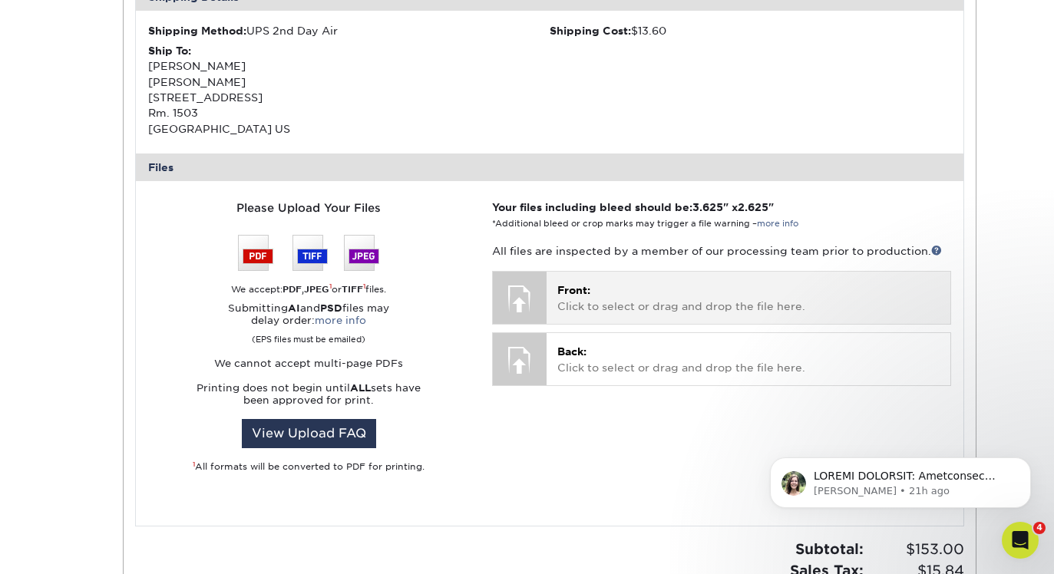
click at [574, 295] on span "Front:" at bounding box center [573, 290] width 33 height 12
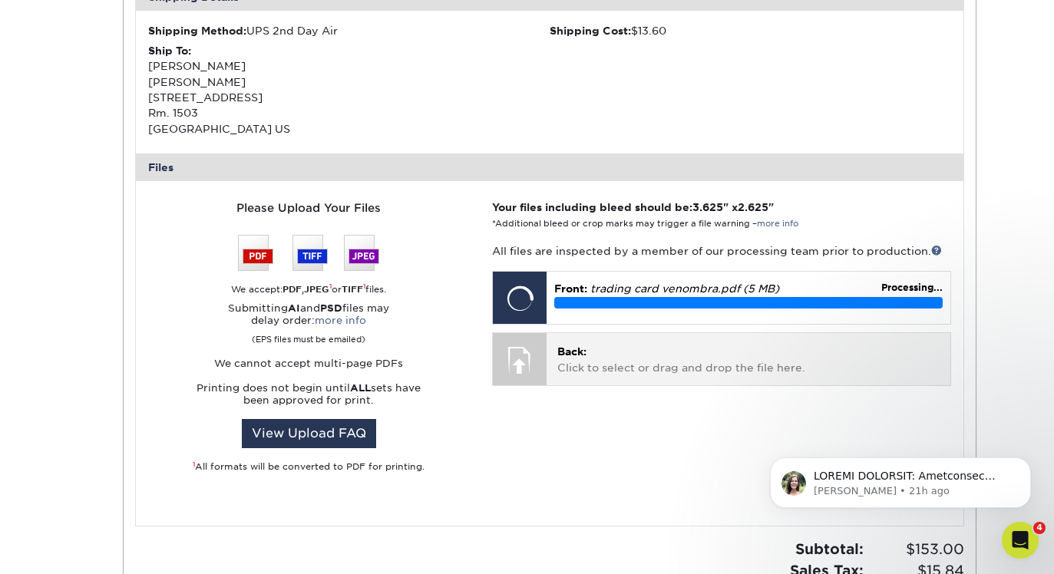
click at [557, 360] on p "Back: Click to select or drag and drop the file here." at bounding box center [747, 359] width 381 height 31
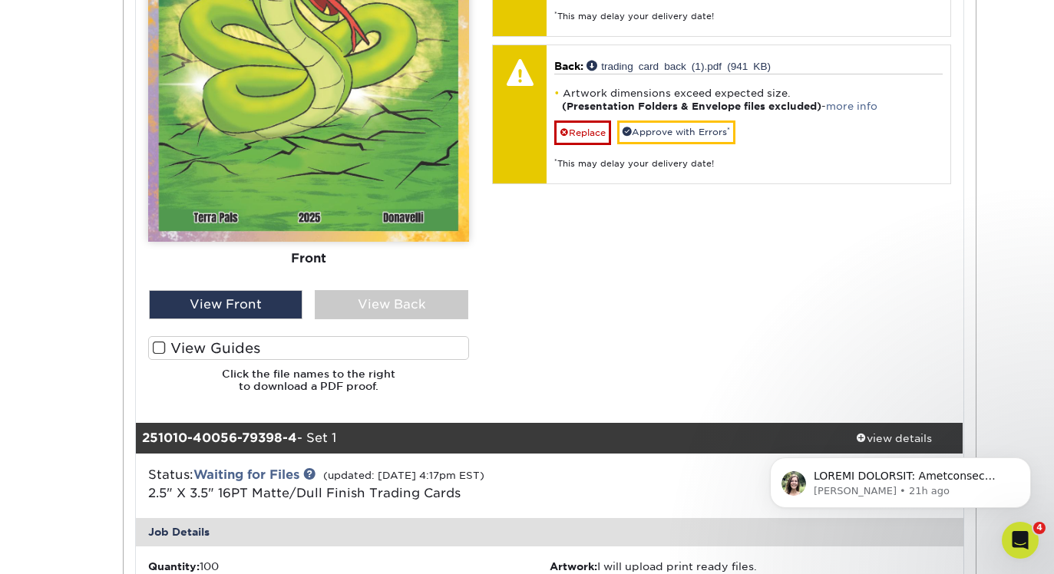
scroll to position [1889, 0]
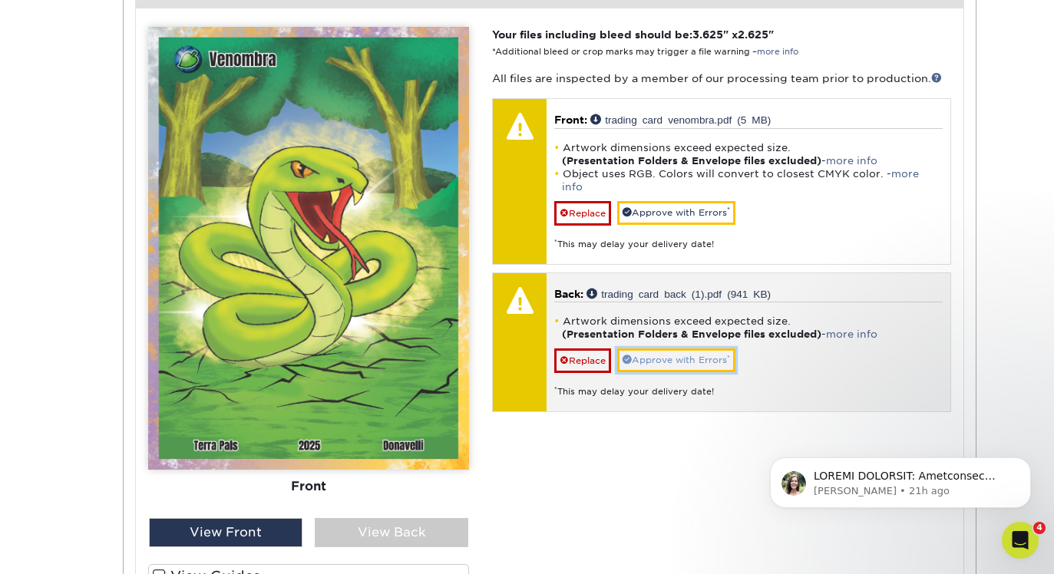
click at [706, 348] on link "Approve with Errors *" at bounding box center [676, 360] width 118 height 24
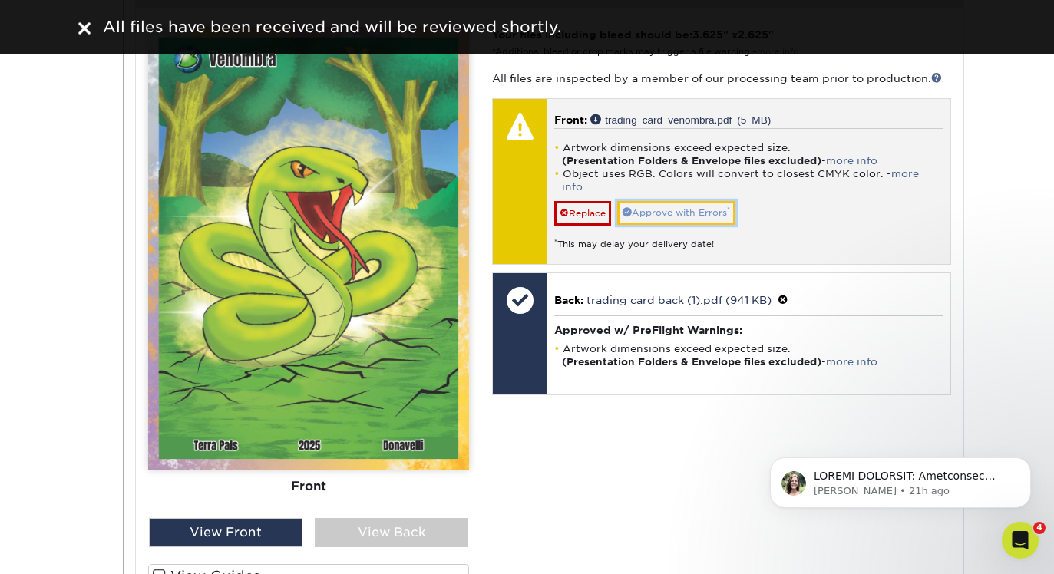
click at [699, 208] on link "Approve with Errors *" at bounding box center [676, 213] width 118 height 24
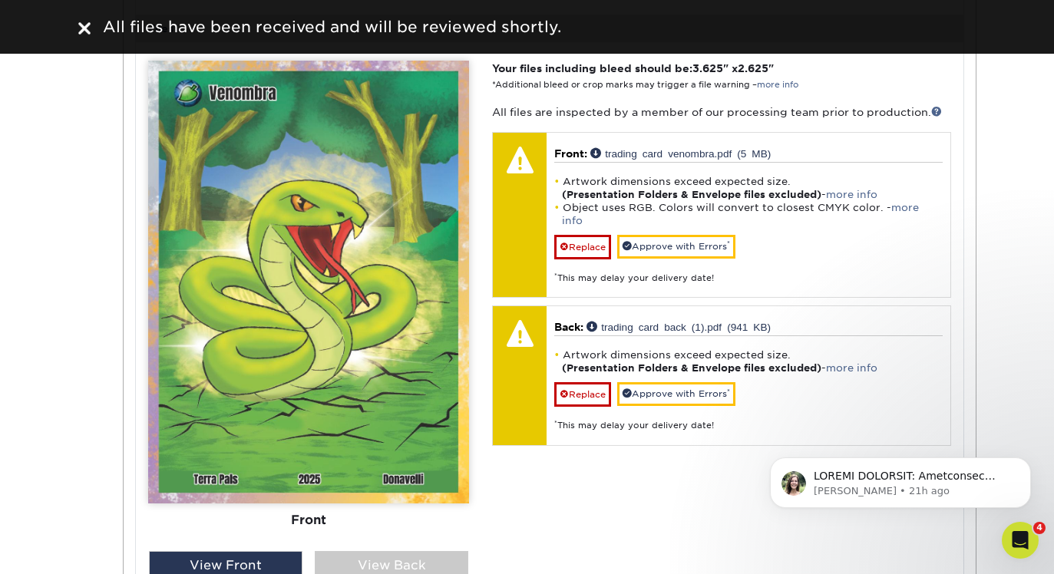
scroll to position [2953, 0]
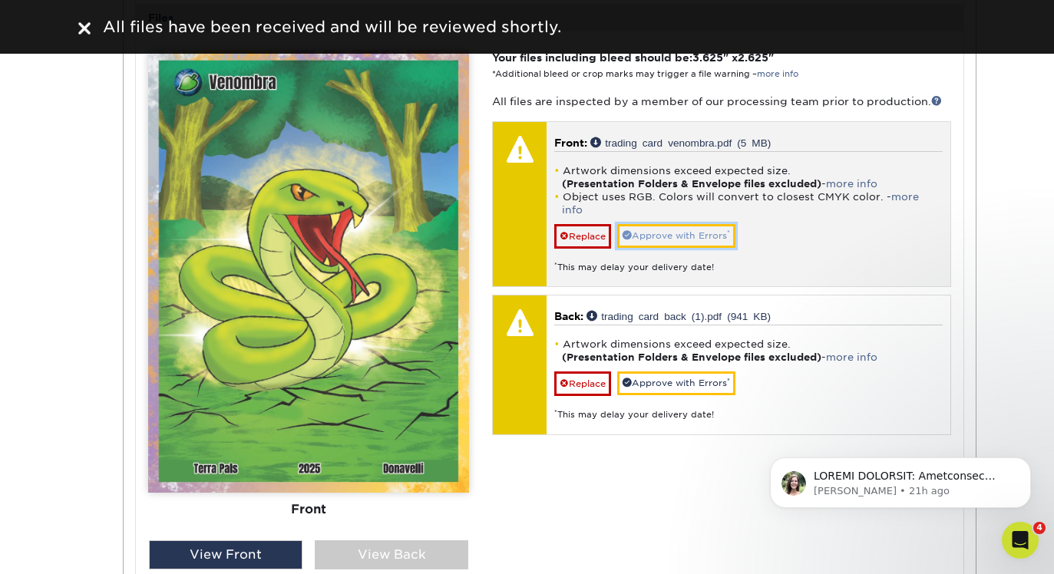
click at [679, 224] on link "Approve with Errors *" at bounding box center [676, 236] width 118 height 24
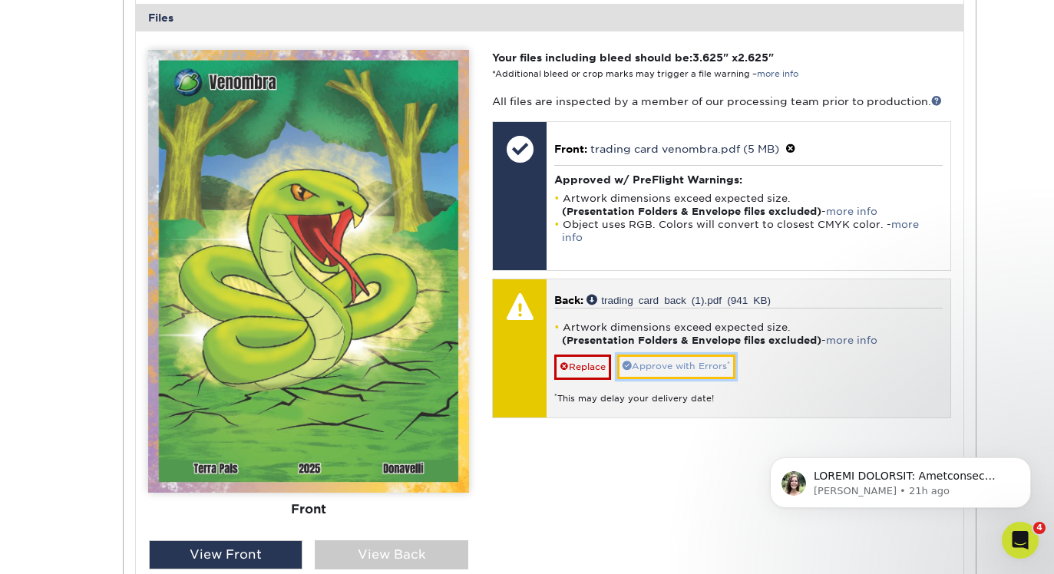
click at [665, 355] on link "Approve with Errors *" at bounding box center [676, 367] width 118 height 24
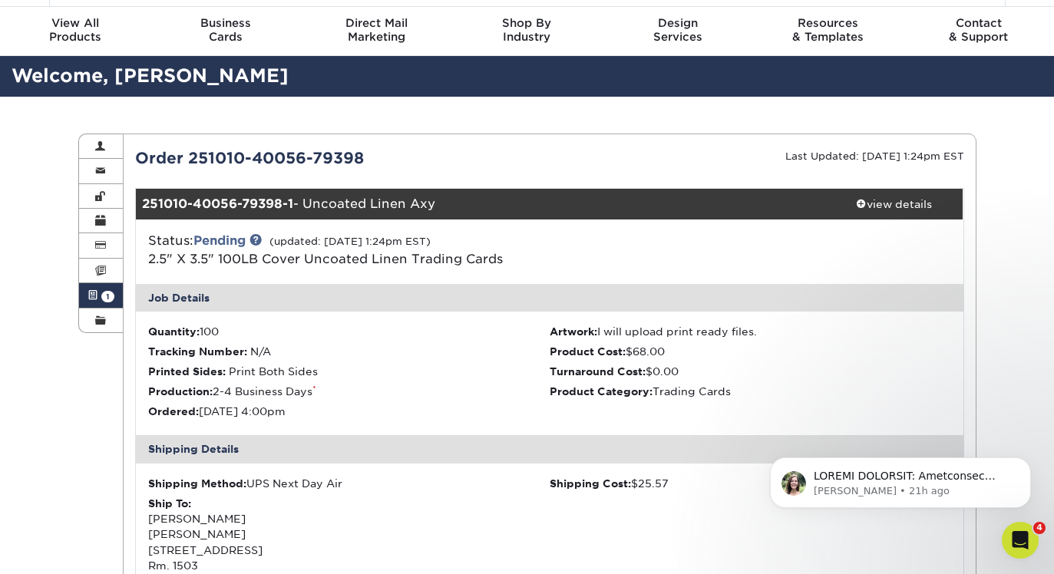
scroll to position [0, 0]
